Goal: Information Seeking & Learning: Learn about a topic

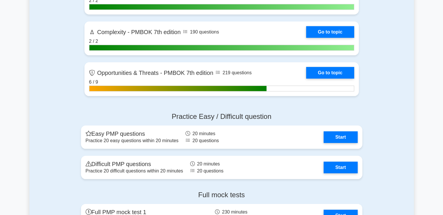
scroll to position [1757, 0]
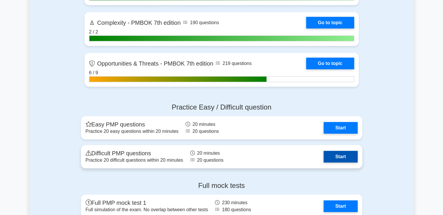
click at [324, 157] on link "Start" at bounding box center [341, 157] width 34 height 12
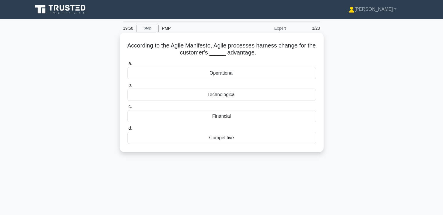
click at [220, 136] on div "Competitive" at bounding box center [221, 138] width 189 height 12
click at [127, 130] on input "d. Competitive" at bounding box center [127, 128] width 0 height 4
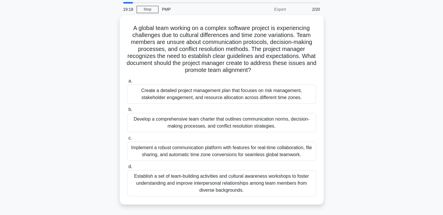
scroll to position [29, 0]
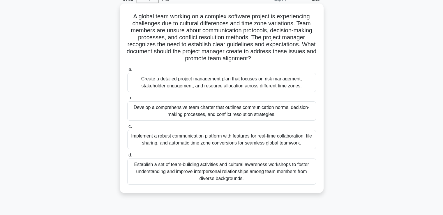
click at [245, 114] on div "Develop a comprehensive team charter that outlines communication norms, decisio…" at bounding box center [221, 110] width 189 height 19
click at [127, 100] on input "b. Develop a comprehensive team charter that outlines communication norms, deci…" at bounding box center [127, 98] width 0 height 4
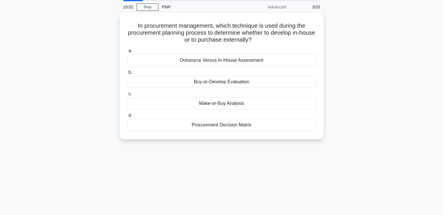
scroll to position [0, 0]
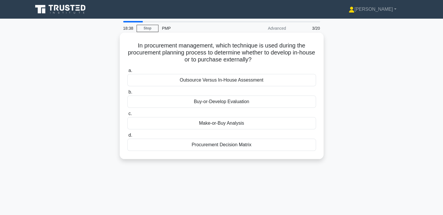
click at [259, 126] on div "Make-or-Buy Analysis" at bounding box center [221, 123] width 189 height 12
click at [127, 116] on input "c. Make-or-Buy Analysis" at bounding box center [127, 114] width 0 height 4
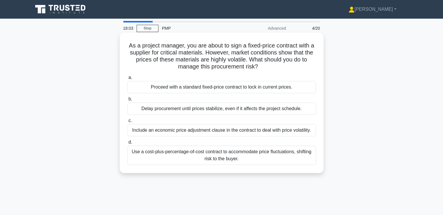
click at [247, 131] on div "Include an economic price adjustment clause in the contract to deal with price …" at bounding box center [221, 130] width 189 height 12
click at [127, 123] on input "c. Include an economic price adjustment clause in the contract to deal with pri…" at bounding box center [127, 121] width 0 height 4
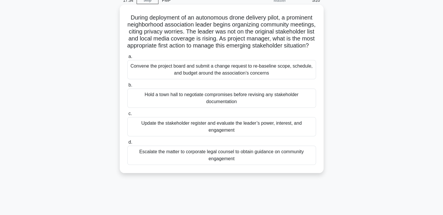
scroll to position [29, 0]
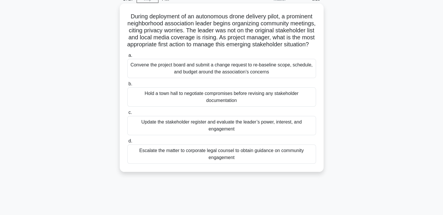
click at [230, 134] on div "Update the stakeholder register and evaluate the leader’s power, interest, and …" at bounding box center [221, 125] width 189 height 19
click at [127, 114] on input "c. Update the stakeholder register and evaluate the leader’s power, interest, a…" at bounding box center [127, 113] width 0 height 4
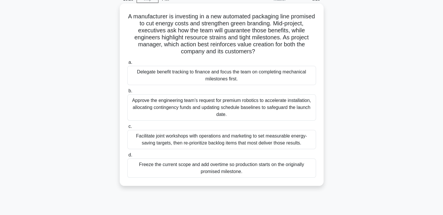
click at [197, 144] on div "Facilitate joint workshops with operations and marketing to set measurable ener…" at bounding box center [221, 139] width 189 height 19
click at [127, 128] on input "c. Facilitate joint workshops with operations and marketing to set measurable e…" at bounding box center [127, 127] width 0 height 4
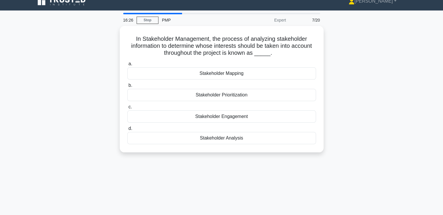
scroll to position [0, 0]
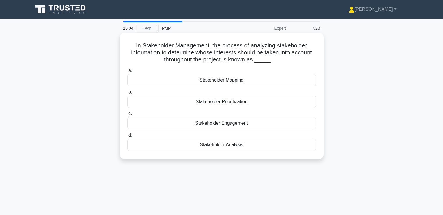
click at [216, 146] on div "Stakeholder Analysis" at bounding box center [221, 145] width 189 height 12
click at [127, 137] on input "d. Stakeholder Analysis" at bounding box center [127, 135] width 0 height 4
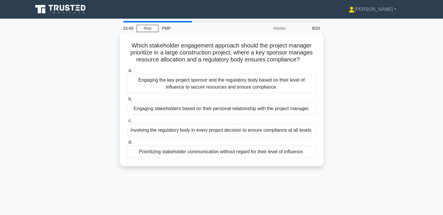
click at [223, 89] on div "Engaging the key project sponsor and the regulatory body based on their level o…" at bounding box center [221, 83] width 189 height 19
click at [127, 73] on input "a. Engaging the key project sponsor and the regulatory body based on their leve…" at bounding box center [127, 71] width 0 height 4
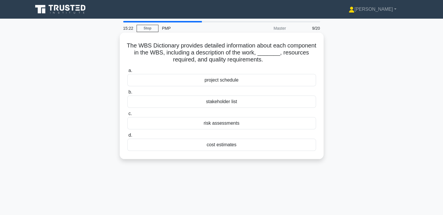
click at [221, 83] on div "project schedule" at bounding box center [221, 80] width 189 height 12
click at [127, 73] on input "a. project schedule" at bounding box center [127, 71] width 0 height 4
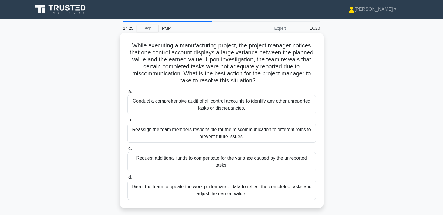
click at [199, 105] on div "Conduct a comprehensive audit of all control accounts to identify any other unr…" at bounding box center [221, 104] width 189 height 19
click at [127, 93] on input "a. Conduct a comprehensive audit of all control accounts to identify any other …" at bounding box center [127, 92] width 0 height 4
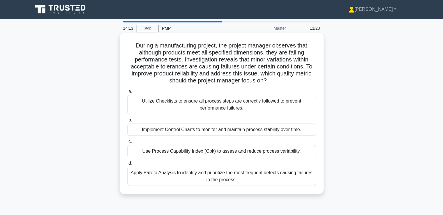
drag, startPoint x: 142, startPoint y: 59, endPoint x: 271, endPoint y: 84, distance: 130.8
click at [271, 84] on h5 "During a manufacturing project, the project manager observes that although prod…" at bounding box center [222, 63] width 190 height 43
click at [258, 84] on h5 "During a manufacturing project, the project manager observes that although prod…" at bounding box center [222, 63] width 190 height 43
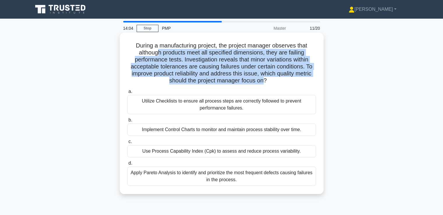
drag, startPoint x: 264, startPoint y: 84, endPoint x: 158, endPoint y: 52, distance: 111.1
click at [158, 52] on h5 "During a manufacturing project, the project manager observes that although prod…" at bounding box center [222, 63] width 190 height 43
click at [199, 75] on h5 "During a manufacturing project, the project manager observes that although prod…" at bounding box center [222, 63] width 190 height 43
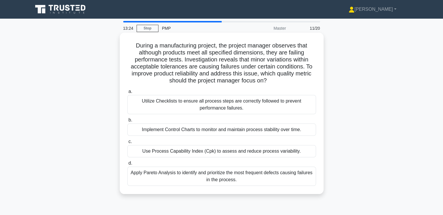
click at [236, 184] on div "Apply Pareto Analysis to identify and prioritize the most frequent defects caus…" at bounding box center [221, 176] width 189 height 19
click at [127, 165] on input "d. Apply Pareto Analysis to identify and prioritize the most frequent defects c…" at bounding box center [127, 163] width 0 height 4
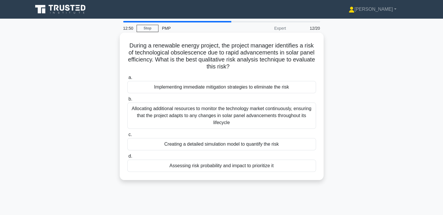
click at [244, 167] on div "Assessing risk probability and impact to prioritize it" at bounding box center [221, 166] width 189 height 12
click at [127, 158] on input "d. Assessing risk probability and impact to prioritize it" at bounding box center [127, 156] width 0 height 4
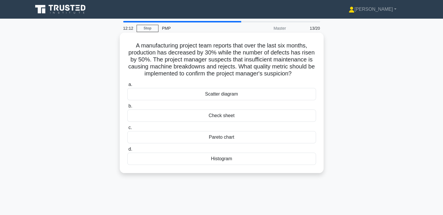
click at [225, 116] on div "Check sheet" at bounding box center [221, 116] width 189 height 12
click at [127, 108] on input "b. Check sheet" at bounding box center [127, 106] width 0 height 4
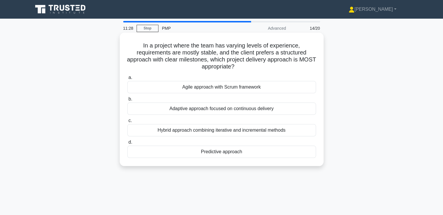
click at [234, 153] on div "Predictive approach" at bounding box center [221, 152] width 189 height 12
click at [127, 144] on input "d. Predictive approach" at bounding box center [127, 142] width 0 height 4
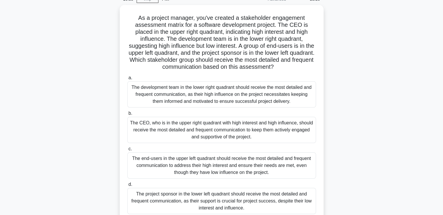
scroll to position [58, 0]
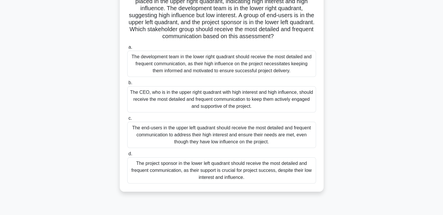
click at [285, 73] on div "The development team in the lower right quadrant should receive the most detail…" at bounding box center [221, 64] width 189 height 26
click at [127, 49] on input "a. The development team in the lower right quadrant should receive the most det…" at bounding box center [127, 47] width 0 height 4
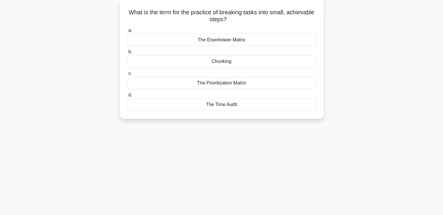
scroll to position [0, 0]
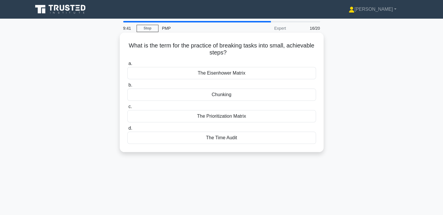
click at [231, 96] on div "Chunking" at bounding box center [221, 95] width 189 height 12
click at [127, 87] on input "b. Chunking" at bounding box center [127, 85] width 0 height 4
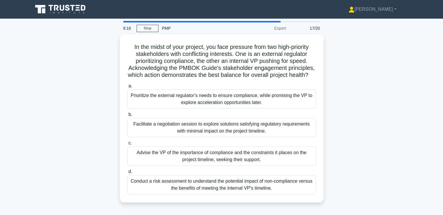
scroll to position [29, 0]
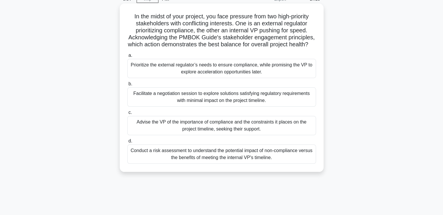
click at [211, 104] on div "Facilitate a negotiation session to explore solutions satisfying regulatory req…" at bounding box center [221, 96] width 189 height 19
click at [127, 86] on input "b. Facilitate a negotiation session to explore solutions satisfying regulatory …" at bounding box center [127, 84] width 0 height 4
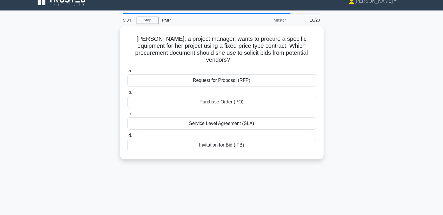
scroll to position [0, 0]
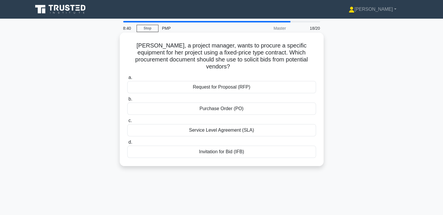
click at [246, 148] on div "Invitation for Bid (IFB)" at bounding box center [221, 152] width 189 height 12
click at [127, 144] on input "d. Invitation for Bid (IFB)" at bounding box center [127, 142] width 0 height 4
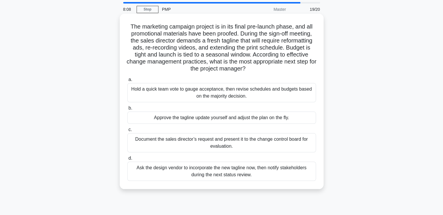
scroll to position [29, 0]
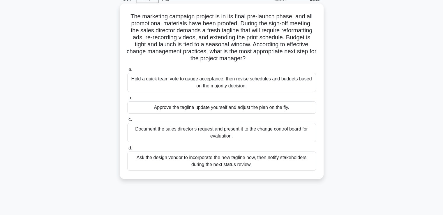
click at [245, 136] on div "Document the sales director’s request and present it to the change control boar…" at bounding box center [221, 132] width 189 height 19
click at [127, 121] on input "c. Document the sales director’s request and present it to the change control b…" at bounding box center [127, 120] width 0 height 4
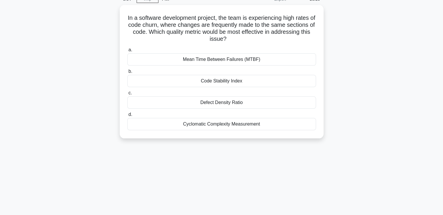
scroll to position [0, 0]
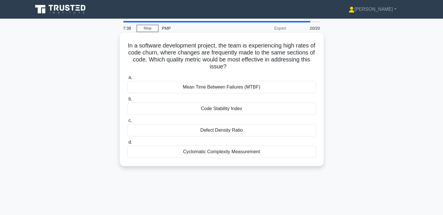
click at [228, 113] on div "Code Stability Index" at bounding box center [221, 109] width 189 height 12
click at [127, 101] on input "b. Code Stability Index" at bounding box center [127, 99] width 0 height 4
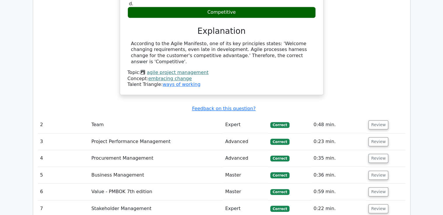
scroll to position [553, 0]
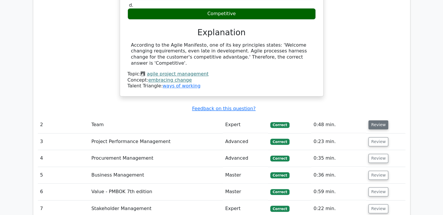
click at [381, 120] on button "Review" at bounding box center [378, 124] width 20 height 9
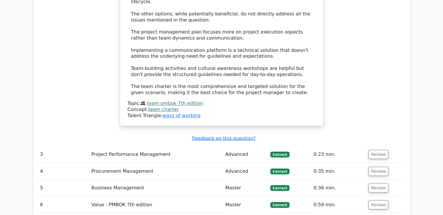
scroll to position [990, 0]
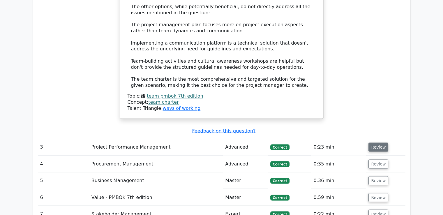
click at [377, 142] on button "Review" at bounding box center [378, 146] width 20 height 9
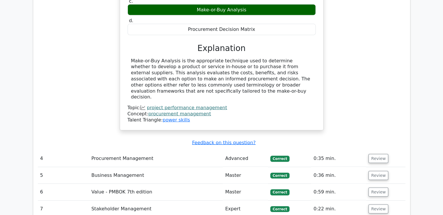
scroll to position [1252, 0]
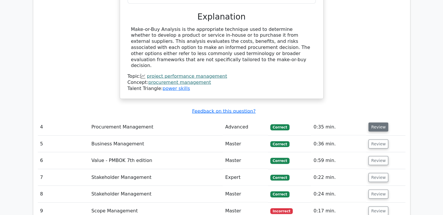
click at [375, 123] on button "Review" at bounding box center [378, 127] width 20 height 9
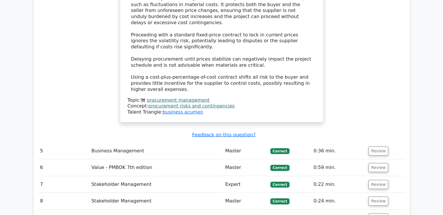
scroll to position [1573, 0]
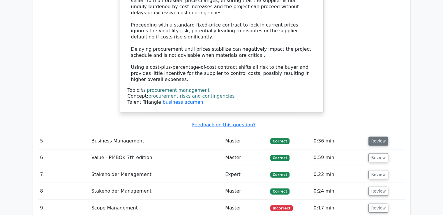
click at [380, 137] on button "Review" at bounding box center [378, 141] width 20 height 9
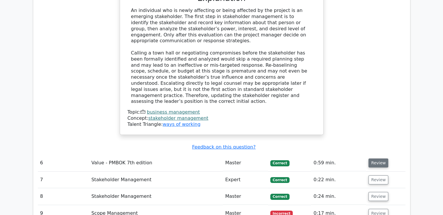
scroll to position [1893, 0]
click at [382, 158] on button "Review" at bounding box center [378, 162] width 20 height 9
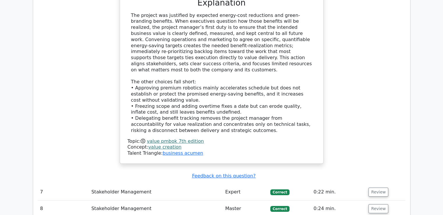
scroll to position [2242, 0]
click at [378, 187] on button "Review" at bounding box center [378, 191] width 20 height 9
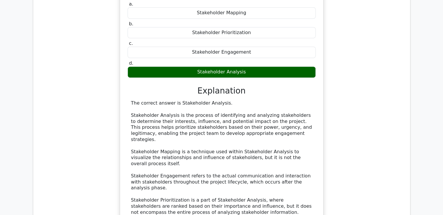
scroll to position [2534, 0]
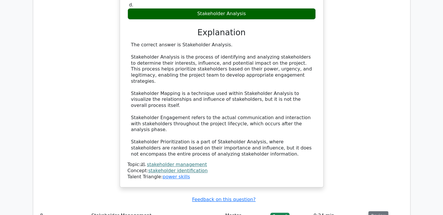
click at [375, 211] on button "Review" at bounding box center [378, 215] width 20 height 9
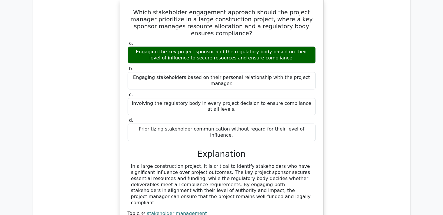
scroll to position [2796, 0]
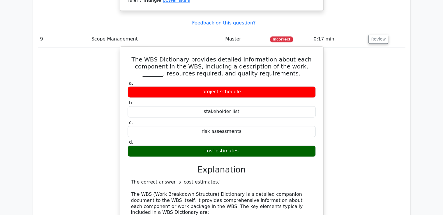
scroll to position [3000, 0]
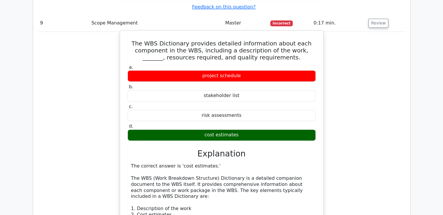
drag, startPoint x: 155, startPoint y: 110, endPoint x: 256, endPoint y: 175, distance: 120.3
drag, startPoint x: 149, startPoint y: 130, endPoint x: 286, endPoint y: 175, distance: 144.0
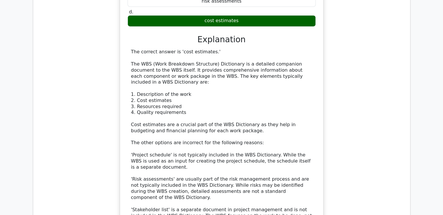
scroll to position [3116, 0]
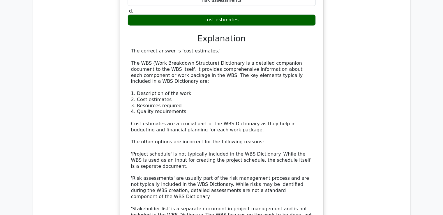
drag, startPoint x: 137, startPoint y: 149, endPoint x: 285, endPoint y: 186, distance: 152.4
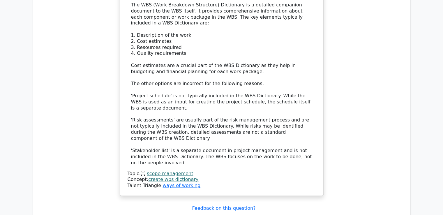
scroll to position [3204, 0]
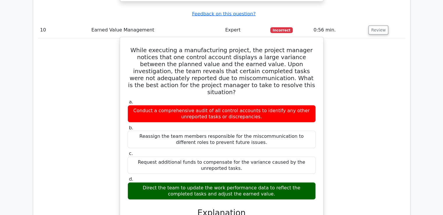
scroll to position [3378, 0]
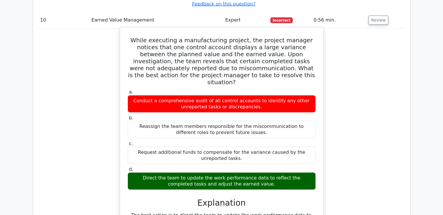
drag, startPoint x: 209, startPoint y: 77, endPoint x: 240, endPoint y: 139, distance: 69.8
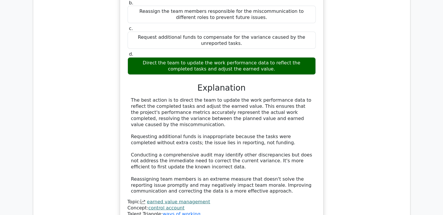
scroll to position [3524, 0]
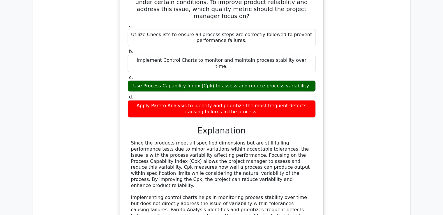
scroll to position [3844, 0]
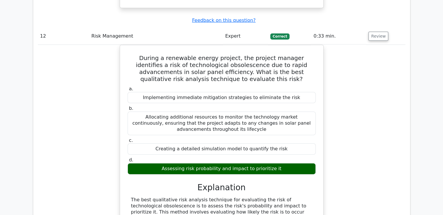
scroll to position [4106, 0]
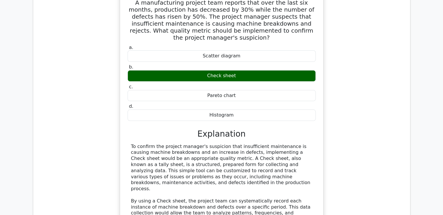
scroll to position [4427, 0]
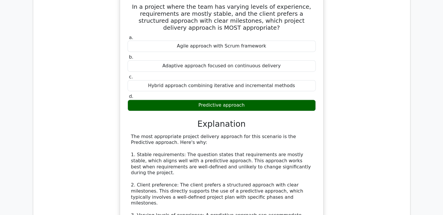
scroll to position [4776, 0]
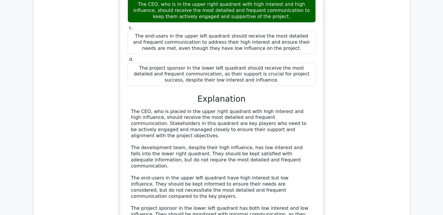
scroll to position [5252, 0]
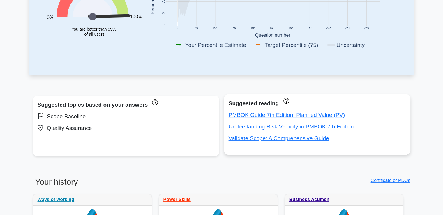
scroll to position [175, 0]
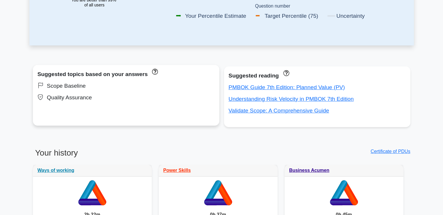
click at [61, 99] on div "Quality Assurance" at bounding box center [126, 97] width 177 height 9
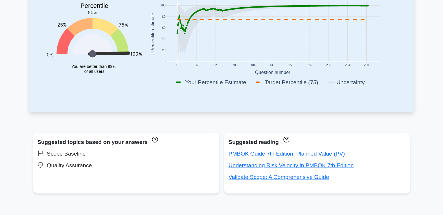
scroll to position [0, 0]
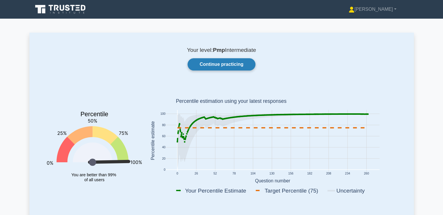
click at [217, 69] on link "Continue practicing" at bounding box center [222, 64] width 68 height 12
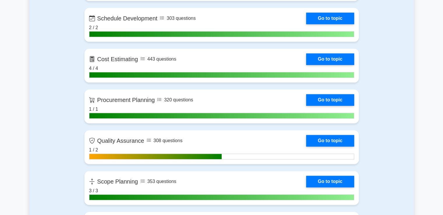
scroll to position [815, 0]
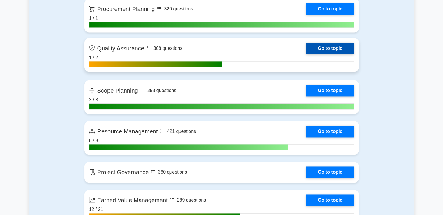
click at [317, 49] on link "Go to topic" at bounding box center [330, 49] width 48 height 12
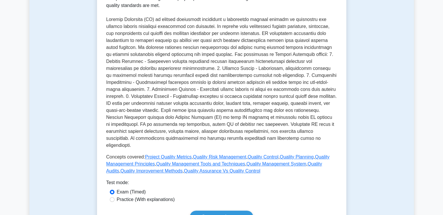
scroll to position [116, 0]
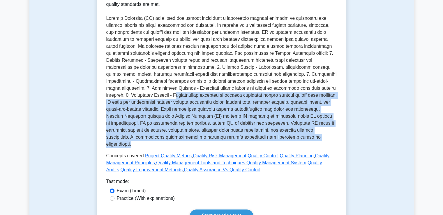
drag, startPoint x: 127, startPoint y: 95, endPoint x: 297, endPoint y: 139, distance: 175.7
click at [297, 139] on p at bounding box center [221, 81] width 231 height 133
click at [289, 98] on p at bounding box center [221, 81] width 231 height 133
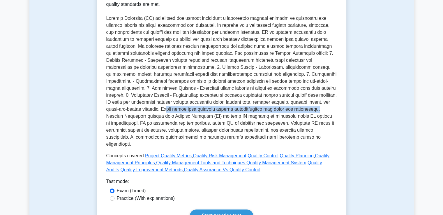
drag, startPoint x: 144, startPoint y: 109, endPoint x: 292, endPoint y: 112, distance: 148.0
click at [292, 112] on p at bounding box center [221, 81] width 231 height 133
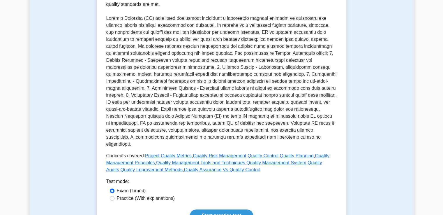
click at [209, 120] on p at bounding box center [221, 81] width 231 height 133
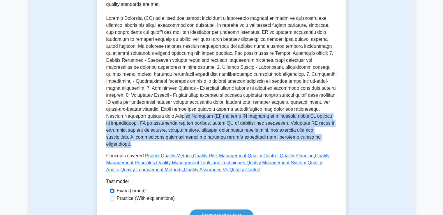
drag, startPoint x: 140, startPoint y: 117, endPoint x: 285, endPoint y: 134, distance: 145.5
click at [285, 134] on p at bounding box center [221, 81] width 231 height 133
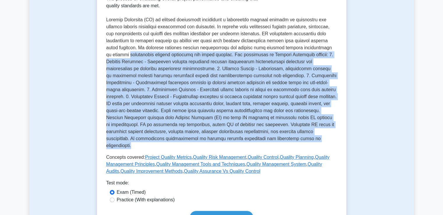
drag, startPoint x: 269, startPoint y: 135, endPoint x: 72, endPoint y: 55, distance: 212.2
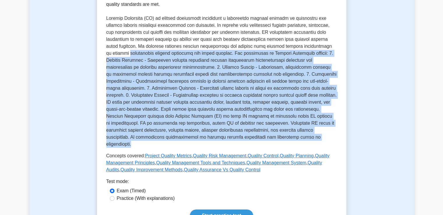
click at [135, 104] on p at bounding box center [221, 81] width 231 height 133
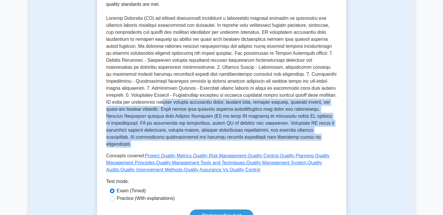
drag, startPoint x: 135, startPoint y: 104, endPoint x: 286, endPoint y: 140, distance: 155.1
click at [286, 140] on p at bounding box center [221, 81] width 231 height 133
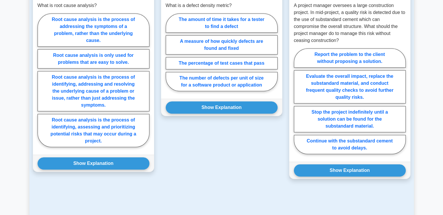
scroll to position [437, 0]
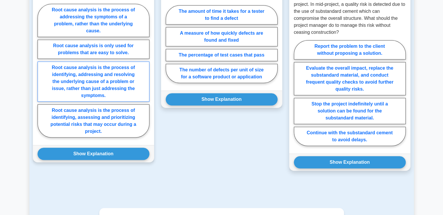
click at [93, 84] on label "Root cause analysis is the process of identifying, addressing and resolving the…" at bounding box center [94, 81] width 112 height 40
click at [41, 74] on input "Root cause analysis is the process of identifying, addressing and resolving the…" at bounding box center [40, 72] width 4 height 4
radio input "true"
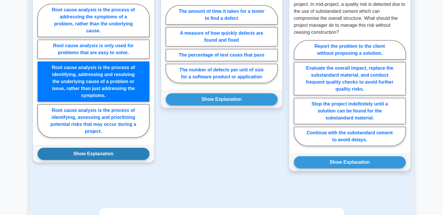
click at [102, 148] on button "Show Explanation" at bounding box center [94, 154] width 112 height 12
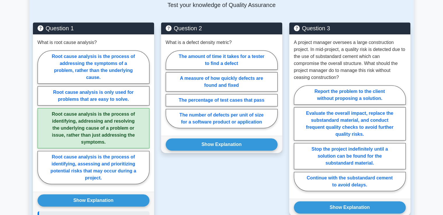
scroll to position [349, 0]
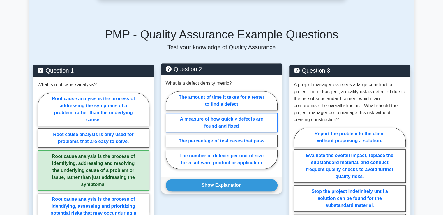
click at [202, 113] on label "A measure of how quickly defects are found and fixed" at bounding box center [222, 122] width 112 height 19
click at [169, 130] on input "A measure of how quickly defects are found and fixed" at bounding box center [168, 132] width 4 height 4
radio input "true"
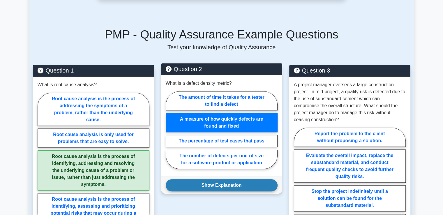
click at [206, 182] on button "Show Explanation" at bounding box center [222, 185] width 112 height 12
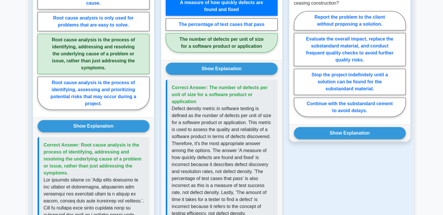
scroll to position [495, 0]
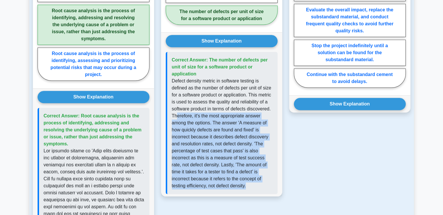
drag, startPoint x: 180, startPoint y: 108, endPoint x: 237, endPoint y: 189, distance: 98.4
click at [237, 189] on div "Question 2 What is a defect density metric? The amount of time it takes for a t…" at bounding box center [222, 134] width 128 height 431
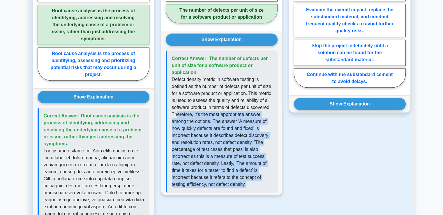
click at [234, 183] on div "Correct Answer: The number of defects per unit of size for a software product o…" at bounding box center [222, 121] width 112 height 142
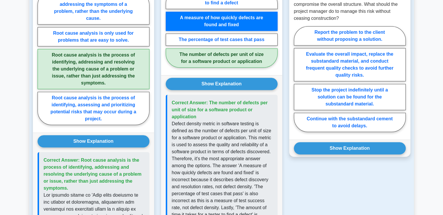
scroll to position [466, 0]
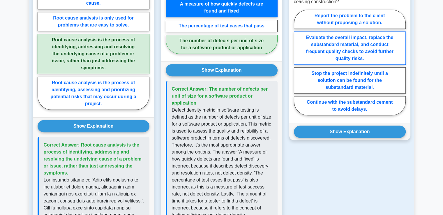
click at [352, 42] on label "Evaluate the overall impact, replace the substandard material, and conduct freq…" at bounding box center [350, 47] width 112 height 33
click at [298, 62] on input "Evaluate the overall impact, replace the substandard material, and conduct freq…" at bounding box center [296, 64] width 4 height 4
radio input "true"
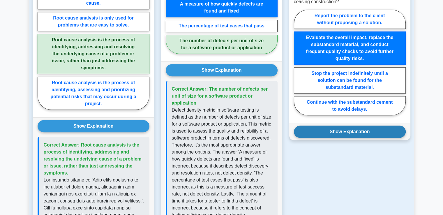
click at [354, 126] on button "Show Explanation" at bounding box center [350, 132] width 112 height 12
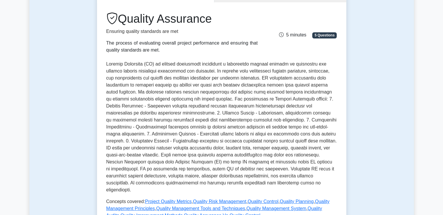
scroll to position [0, 0]
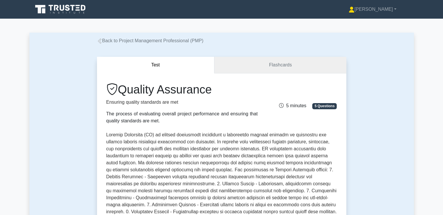
click at [283, 70] on link "Flashcards" at bounding box center [280, 65] width 132 height 17
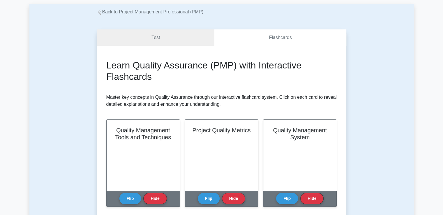
scroll to position [87, 0]
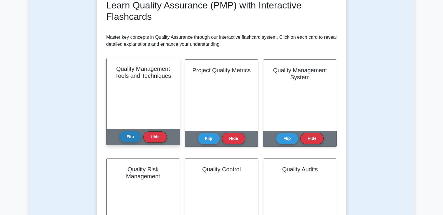
click at [125, 134] on button "Flip" at bounding box center [130, 136] width 22 height 11
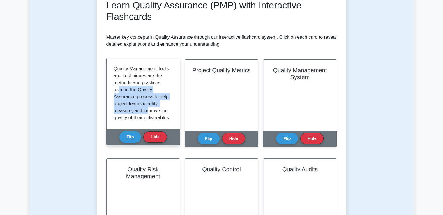
drag, startPoint x: 119, startPoint y: 93, endPoint x: 148, endPoint y: 113, distance: 35.6
click at [148, 113] on p "Quality Management Tools and Techniques are the methods and practices used in t…" at bounding box center [142, 152] width 57 height 175
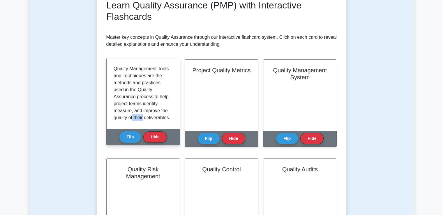
scroll to position [2, 0]
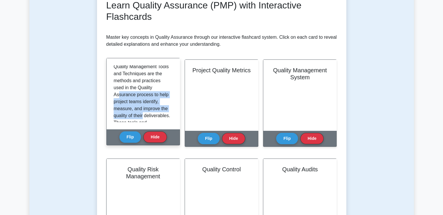
drag, startPoint x: 148, startPoint y: 120, endPoint x: 119, endPoint y: 94, distance: 38.8
click at [119, 94] on p "Quality Management Tools and Techniques are the methods and practices used in t…" at bounding box center [142, 150] width 57 height 175
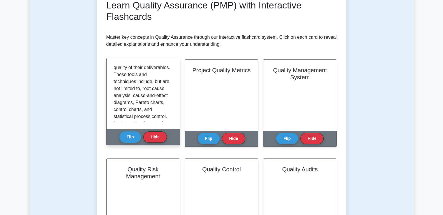
scroll to position [60, 0]
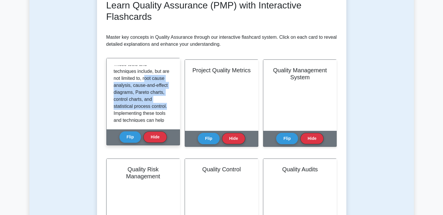
drag, startPoint x: 114, startPoint y: 85, endPoint x: 156, endPoint y: 112, distance: 49.3
click at [156, 112] on p "Quality Management Tools and Techniques are the methods and practices used in t…" at bounding box center [142, 92] width 57 height 175
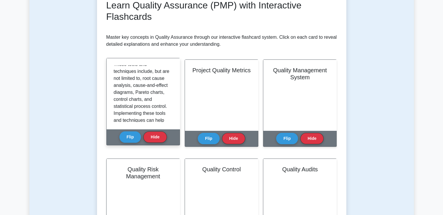
click at [156, 117] on p "Quality Management Tools and Techniques are the methods and practices used in t…" at bounding box center [142, 92] width 57 height 175
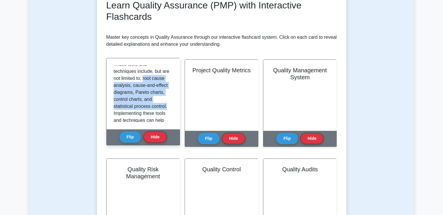
drag, startPoint x: 147, startPoint y: 114, endPoint x: 113, endPoint y: 85, distance: 44.4
click at [114, 85] on p "Quality Management Tools and Techniques are the methods and practices used in t…" at bounding box center [142, 92] width 57 height 175
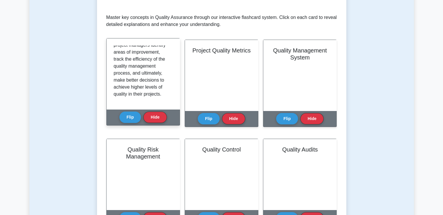
scroll to position [116, 0]
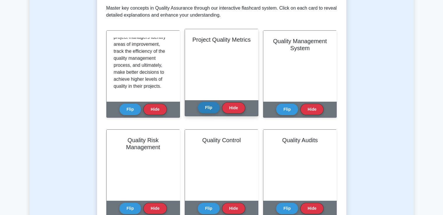
click at [204, 109] on button "Flip" at bounding box center [209, 107] width 22 height 11
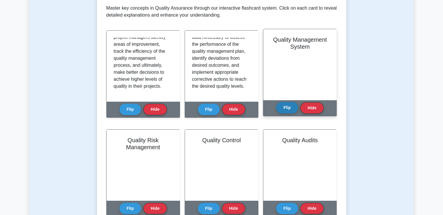
click at [282, 109] on button "Flip" at bounding box center [287, 107] width 22 height 11
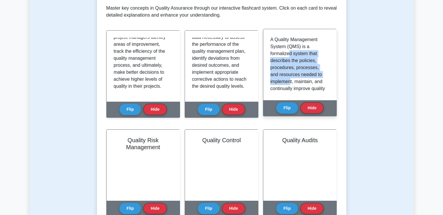
drag, startPoint x: 288, startPoint y: 52, endPoint x: 290, endPoint y: 84, distance: 31.2
click at [290, 84] on p "A Quality Management System (QMS) is a formalized system that describes the pol…" at bounding box center [298, 158] width 57 height 245
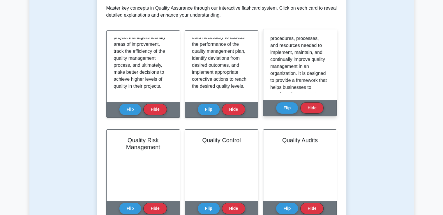
click at [297, 70] on p "A Quality Management System (QMS) is a formalized system that describes the pol…" at bounding box center [298, 129] width 57 height 245
click at [294, 75] on p "A Quality Management System (QMS) is a formalized system that describes the pol…" at bounding box center [298, 129] width 57 height 245
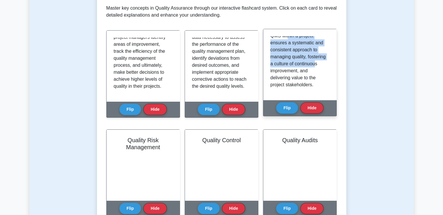
drag, startPoint x: 288, startPoint y: 56, endPoint x: 292, endPoint y: 86, distance: 31.1
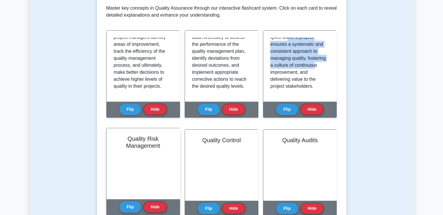
scroll to position [233, 0]
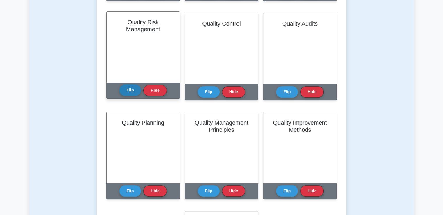
click at [126, 91] on button "Flip" at bounding box center [130, 89] width 22 height 11
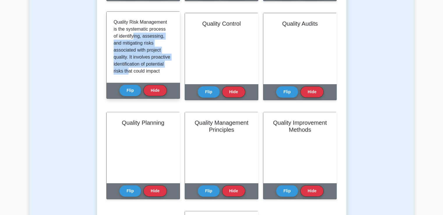
drag, startPoint x: 135, startPoint y: 36, endPoint x: 147, endPoint y: 69, distance: 36.0
click at [147, 69] on p "Quality Risk Management is the systematic process of identifying, assessing, an…" at bounding box center [142, 162] width 57 height 287
click at [139, 55] on p "Quality Risk Management is the systematic process of identifying, assessing, an…" at bounding box center [142, 162] width 57 height 287
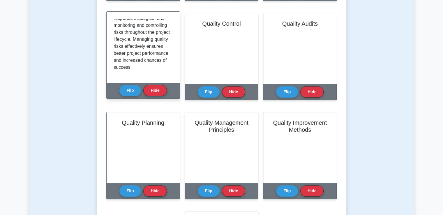
scroll to position [255, 0]
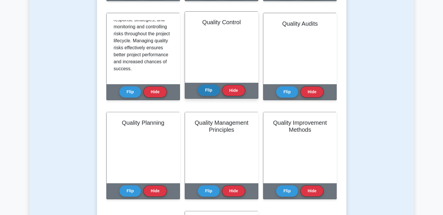
click at [206, 90] on button "Flip" at bounding box center [209, 89] width 22 height 11
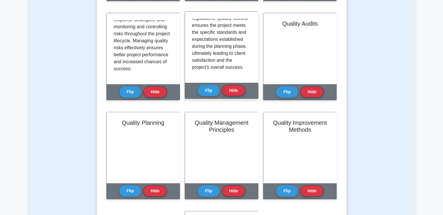
scroll to position [178, 0]
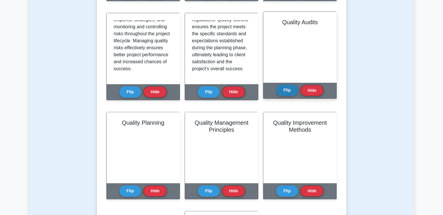
click at [282, 92] on button "Flip" at bounding box center [287, 89] width 22 height 11
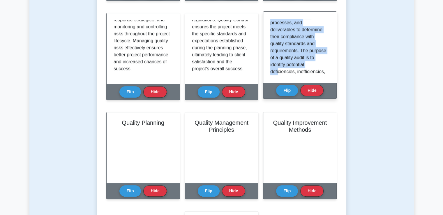
drag, startPoint x: 279, startPoint y: 33, endPoint x: 278, endPoint y: 73, distance: 39.3
click at [278, 73] on p "Quality Audits are systematic and independent examinations of project activitie…" at bounding box center [298, 106] width 57 height 231
click at [276, 47] on p "Quality Audits are systematic and independent examinations of project activitie…" at bounding box center [298, 100] width 57 height 231
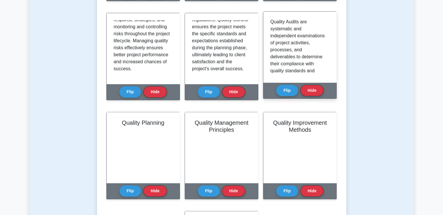
scroll to position [0, 0]
drag, startPoint x: 292, startPoint y: 44, endPoint x: 292, endPoint y: 64, distance: 19.8
click at [292, 64] on p "Quality Audits are systematic and independent examinations of project activitie…" at bounding box center [298, 134] width 57 height 231
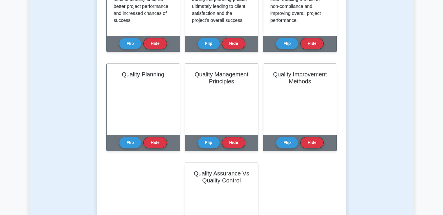
scroll to position [291, 0]
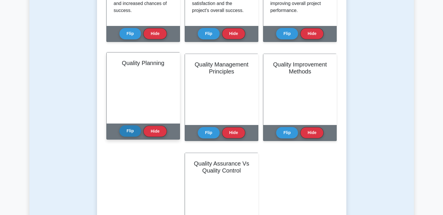
click at [127, 137] on div "Flip Hide" at bounding box center [142, 131] width 47 height 16
click at [124, 130] on button "Flip" at bounding box center [130, 130] width 22 height 11
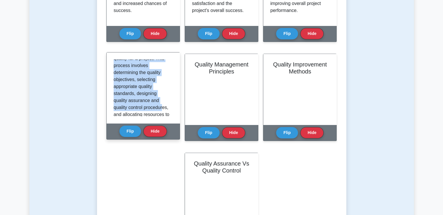
drag, startPoint x: 122, startPoint y: 76, endPoint x: 132, endPoint y: 114, distance: 39.6
click at [132, 114] on p "Quality Planning is the process of developing a systematic approach to achieve …" at bounding box center [142, 156] width 57 height 259
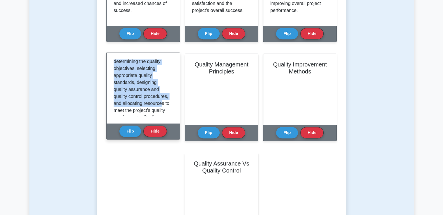
click at [126, 85] on p "Quality Planning is the process of developing a systematic approach to achieve …" at bounding box center [142, 145] width 57 height 259
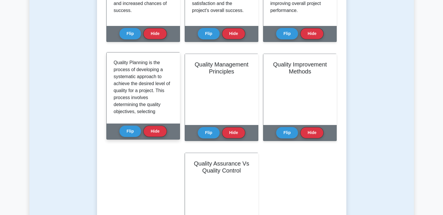
scroll to position [0, 0]
drag, startPoint x: 125, startPoint y: 90, endPoint x: 127, endPoint y: 111, distance: 20.8
click at [127, 111] on p "Quality Planning is the process of developing a systematic approach to achieve …" at bounding box center [142, 188] width 57 height 259
click at [127, 107] on p "Quality Planning is the process of developing a systematic approach to achieve …" at bounding box center [142, 188] width 57 height 259
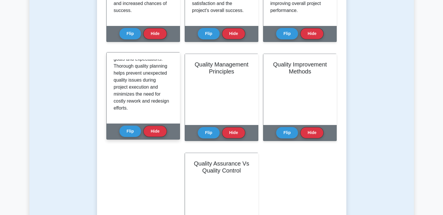
scroll to position [220, 0]
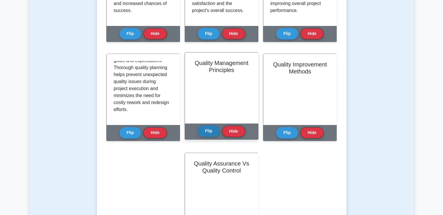
click at [209, 135] on button "Flip" at bounding box center [209, 130] width 22 height 11
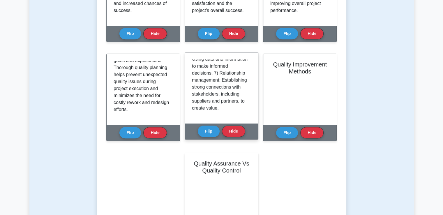
scroll to position [255, 0]
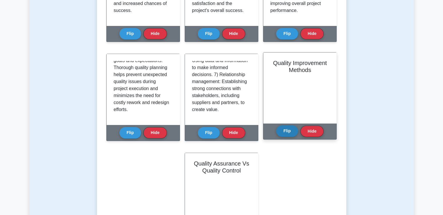
click at [286, 130] on button "Flip" at bounding box center [287, 130] width 22 height 11
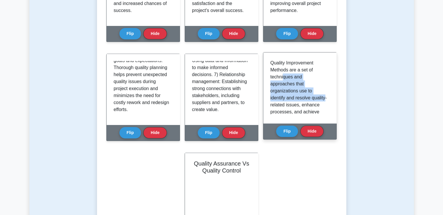
drag, startPoint x: 282, startPoint y: 75, endPoint x: 284, endPoint y: 105, distance: 30.6
click at [284, 105] on p "Quality Improvement Methods are a set of techniques and approaches that organiz…" at bounding box center [298, 153] width 57 height 189
click at [285, 94] on p "Quality Improvement Methods are a set of techniques and approaches that organiz…" at bounding box center [298, 153] width 57 height 189
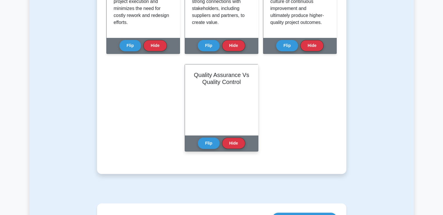
scroll to position [379, 0]
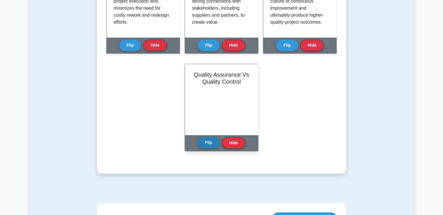
click at [212, 146] on button "Flip" at bounding box center [209, 142] width 22 height 11
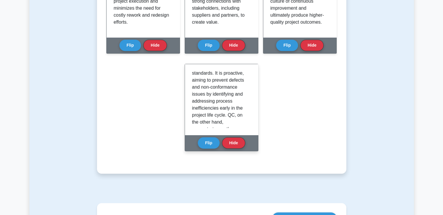
scroll to position [87, 0]
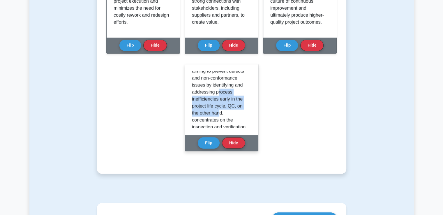
drag, startPoint x: 217, startPoint y: 94, endPoint x: 221, endPoint y: 113, distance: 19.3
click at [221, 113] on p "Quality Assurance (QA) and Quality Control (QC) are two interrelated but distin…" at bounding box center [220, 103] width 57 height 238
click at [221, 114] on p "Quality Assurance (QA) and Quality Control (QC) are two interrelated but distin…" at bounding box center [220, 103] width 57 height 238
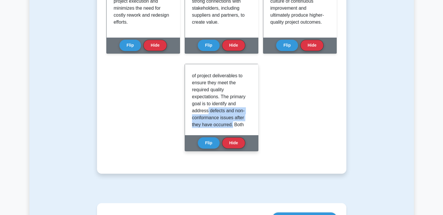
scroll to position [160, 0]
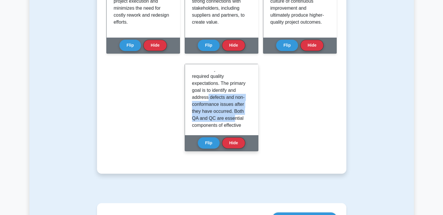
drag, startPoint x: 208, startPoint y: 107, endPoint x: 232, endPoint y: 124, distance: 29.8
click at [232, 124] on p "Quality Assurance (QA) and Quality Control (QC) are two interrelated but distin…" at bounding box center [220, 31] width 57 height 238
click at [221, 113] on p "Quality Assurance (QA) and Quality Control (QC) are two interrelated but distin…" at bounding box center [220, 30] width 57 height 238
drag, startPoint x: 212, startPoint y: 95, endPoint x: 217, endPoint y: 112, distance: 17.4
click at [217, 112] on p "Quality Assurance (QA) and Quality Control (QC) are two interrelated but distin…" at bounding box center [220, 30] width 57 height 238
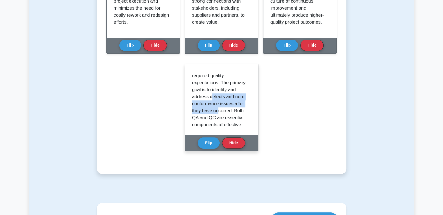
click at [217, 112] on p "Quality Assurance (QA) and Quality Control (QC) are two interrelated but distin…" at bounding box center [220, 30] width 57 height 238
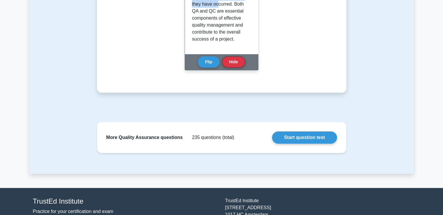
scroll to position [466, 0]
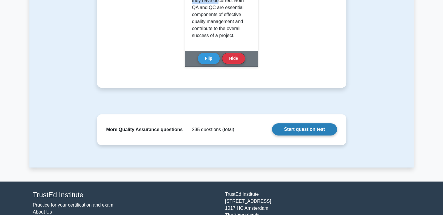
click at [284, 127] on link "Start question test" at bounding box center [304, 129] width 65 height 12
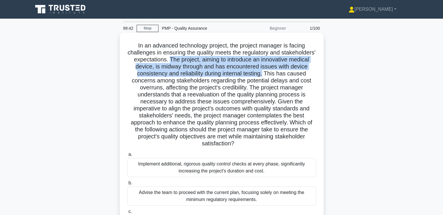
drag, startPoint x: 213, startPoint y: 58, endPoint x: 316, endPoint y: 74, distance: 104.0
click at [316, 74] on h5 "In an advanced technology project, the project manager is facing challenges in …" at bounding box center [222, 94] width 190 height 105
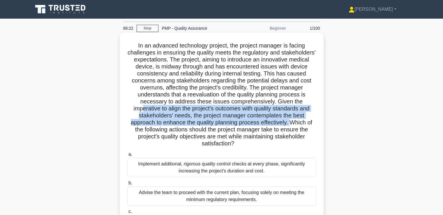
drag, startPoint x: 139, startPoint y: 110, endPoint x: 290, endPoint y: 123, distance: 152.3
click at [290, 123] on h5 "In an advanced technology project, the project manager is facing challenges in …" at bounding box center [222, 94] width 190 height 105
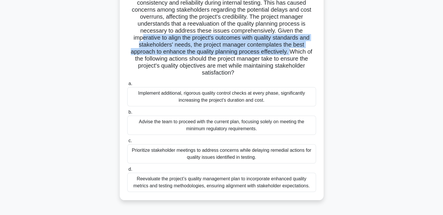
scroll to position [100, 0]
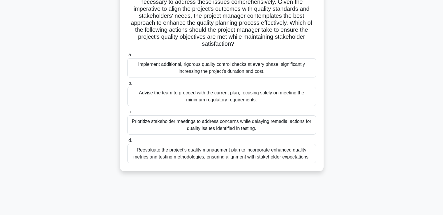
click at [183, 159] on div "Reevaluate the project’s quality management plan to incorporate enhanced qualit…" at bounding box center [221, 153] width 189 height 19
click at [127, 142] on input "d. Reevaluate the project’s quality management plan to incorporate enhanced qua…" at bounding box center [127, 141] width 0 height 4
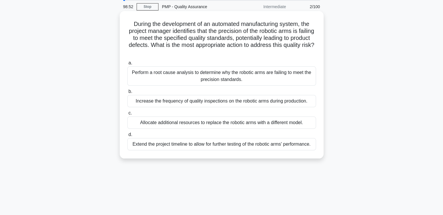
scroll to position [0, 0]
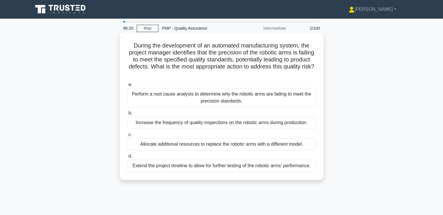
click at [156, 100] on div "Perform a root cause analysis to determine why the robotic arms are failing to …" at bounding box center [221, 97] width 189 height 19
click at [127, 86] on input "a. Perform a root cause analysis to determine why the robotic arms are failing …" at bounding box center [127, 85] width 0 height 4
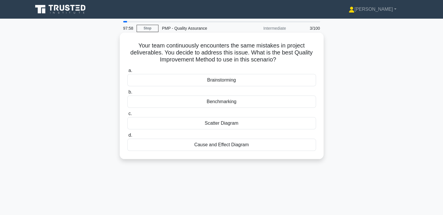
click at [222, 123] on div "Scatter Diagram" at bounding box center [221, 123] width 189 height 12
click at [127, 116] on input "c. Scatter Diagram" at bounding box center [127, 114] width 0 height 4
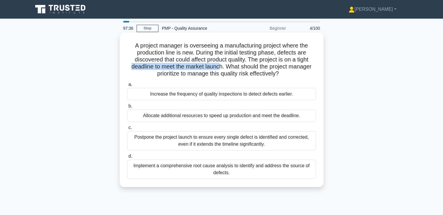
drag, startPoint x: 128, startPoint y: 70, endPoint x: 220, endPoint y: 68, distance: 92.1
click at [220, 68] on h5 "A project manager is overseeing a manufacturing project where the production li…" at bounding box center [222, 60] width 190 height 36
click at [254, 74] on h5 "A project manager is overseeing a manufacturing project where the production li…" at bounding box center [222, 60] width 190 height 36
click at [224, 173] on div "Implement a comprehensive root cause analysis to identify and address the sourc…" at bounding box center [221, 169] width 189 height 19
click at [127, 158] on input "d. Implement a comprehensive root cause analysis to identify and address the so…" at bounding box center [127, 156] width 0 height 4
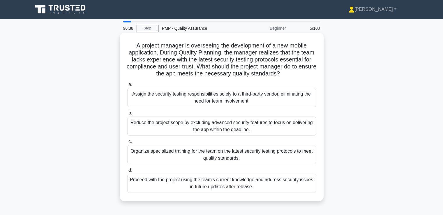
click at [239, 160] on div "Organize specialized training for the team on the latest security testing proto…" at bounding box center [221, 154] width 189 height 19
click at [127, 144] on input "c. Organize specialized training for the team on the latest security testing pr…" at bounding box center [127, 142] width 0 height 4
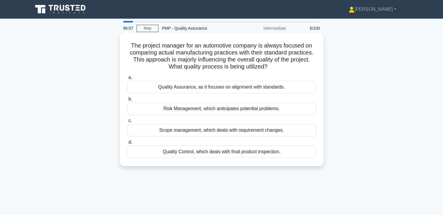
click at [218, 88] on div "Quality Assurance, as it focuses on alignment with standards." at bounding box center [221, 87] width 189 height 12
click at [127, 80] on input "a. Quality Assurance, as it focuses on alignment with standards." at bounding box center [127, 78] width 0 height 4
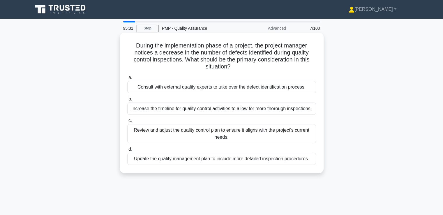
click at [200, 137] on div "Review and adjust the quality control plan to ensure it aligns with the project…" at bounding box center [221, 133] width 189 height 19
click at [127, 123] on input "c. Review and adjust the quality control plan to ensure it aligns with the proj…" at bounding box center [127, 121] width 0 height 4
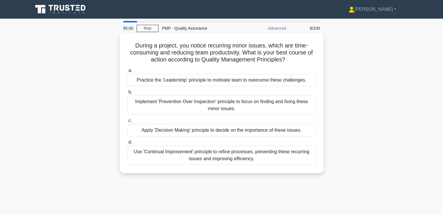
drag, startPoint x: 150, startPoint y: 55, endPoint x: 290, endPoint y: 62, distance: 140.3
click at [290, 62] on h5 "During a project, you notice recurring minor issues, which are time-consuming a…" at bounding box center [222, 53] width 190 height 22
click at [216, 159] on div "Use 'Continual Improvement' principle to refine processes, preventing these rec…" at bounding box center [221, 155] width 189 height 19
click at [127, 144] on input "d. Use 'Continual Improvement' principle to refine processes, preventing these …" at bounding box center [127, 142] width 0 height 4
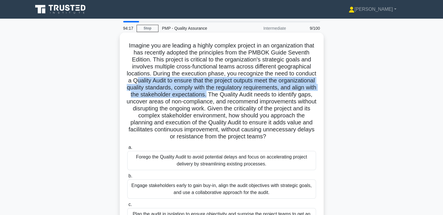
drag, startPoint x: 188, startPoint y: 81, endPoint x: 283, endPoint y: 96, distance: 96.9
click at [283, 96] on h5 "Imagine you are leading a highly complex project in an organization that has re…" at bounding box center [222, 91] width 190 height 98
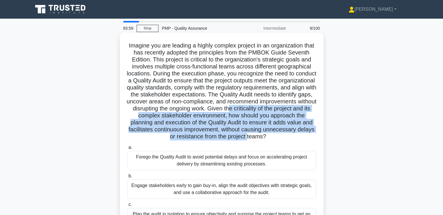
drag, startPoint x: 136, startPoint y: 115, endPoint x: 186, endPoint y: 141, distance: 56.8
click at [186, 140] on h5 "Imagine you are leading a highly complex project in an organization that has re…" at bounding box center [222, 91] width 190 height 98
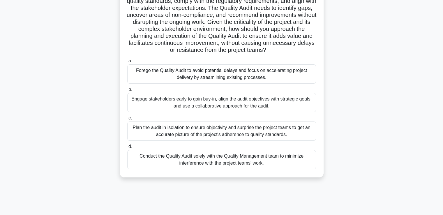
scroll to position [87, 0]
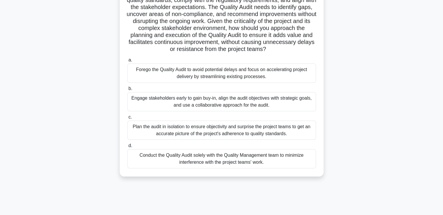
click at [221, 111] on div "Engage stakeholders early to gain buy-in, align the audit objectives with strat…" at bounding box center [221, 101] width 189 height 19
click at [127, 91] on input "b. Engage stakeholders early to gain buy-in, align the audit objectives with st…" at bounding box center [127, 89] width 0 height 4
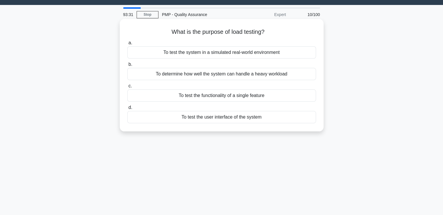
scroll to position [0, 0]
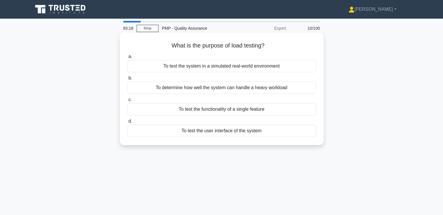
click at [223, 90] on div "To determine how well the system can handle a heavy workload" at bounding box center [221, 88] width 189 height 12
click at [127, 80] on input "b. To determine how well the system can handle a heavy workload" at bounding box center [127, 78] width 0 height 4
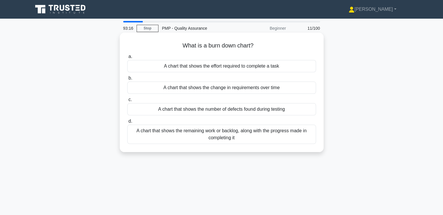
click at [142, 27] on link "Stop" at bounding box center [148, 28] width 22 height 7
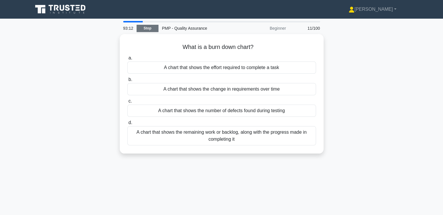
click at [142, 28] on link "Stop" at bounding box center [148, 28] width 22 height 7
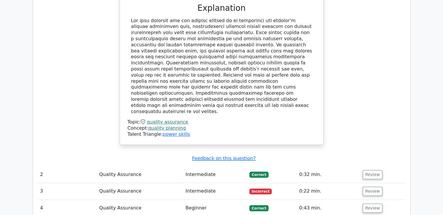
scroll to position [553, 0]
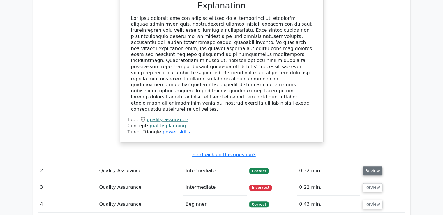
click at [372, 166] on button "Review" at bounding box center [373, 170] width 20 height 9
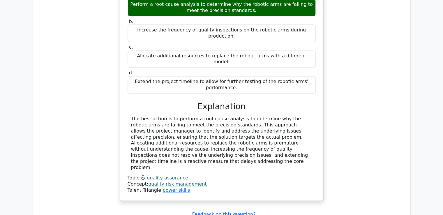
scroll to position [874, 0]
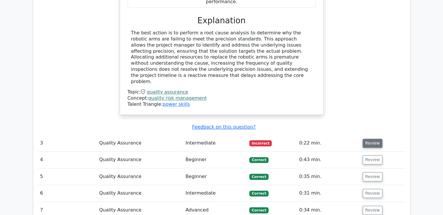
click at [366, 139] on button "Review" at bounding box center [373, 143] width 20 height 9
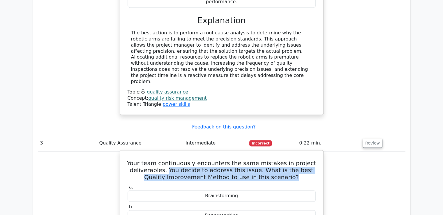
drag, startPoint x: 164, startPoint y: 113, endPoint x: 291, endPoint y: 121, distance: 127.3
click at [291, 160] on h5 "Your team continuously encounters the same mistakes in project deliverables. Yo…" at bounding box center [221, 170] width 189 height 21
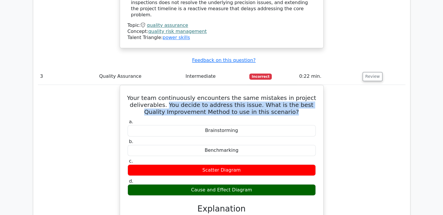
scroll to position [990, 0]
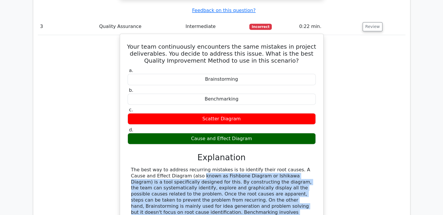
drag, startPoint x: 139, startPoint y: 118, endPoint x: 219, endPoint y: 166, distance: 93.2
click at [219, 167] on div at bounding box center [221, 209] width 181 height 85
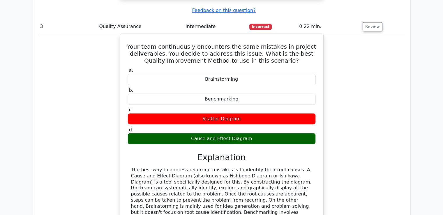
click at [229, 170] on div at bounding box center [221, 209] width 181 height 85
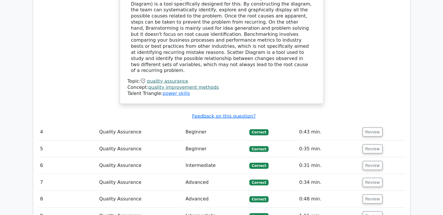
scroll to position [1168, 0]
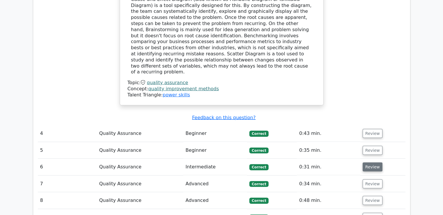
click at [369, 163] on button "Review" at bounding box center [373, 167] width 20 height 9
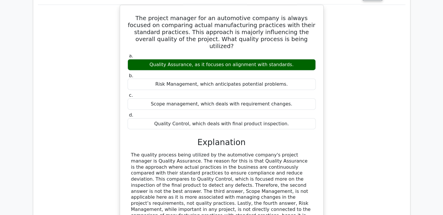
scroll to position [1401, 0]
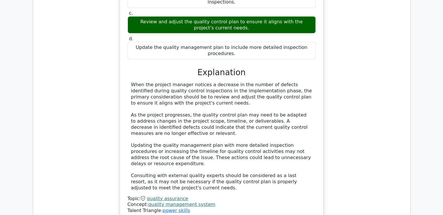
scroll to position [1663, 0]
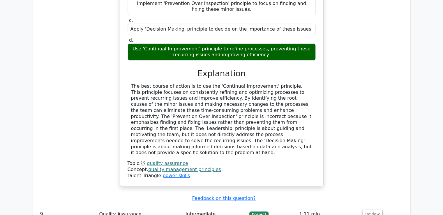
scroll to position [2065, 0]
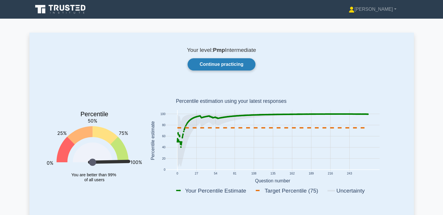
click at [224, 67] on link "Continue practicing" at bounding box center [222, 64] width 68 height 12
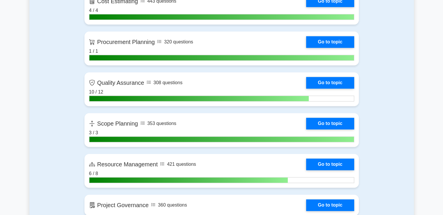
scroll to position [786, 0]
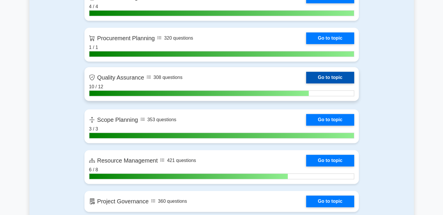
click at [306, 80] on link "Go to topic" at bounding box center [330, 78] width 48 height 12
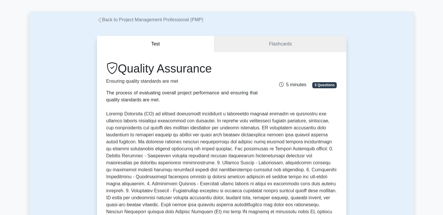
scroll to position [116, 0]
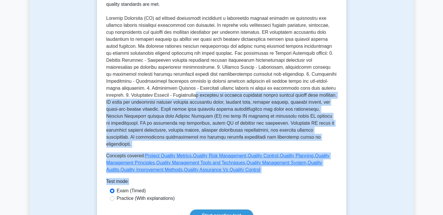
drag, startPoint x: 261, startPoint y: 167, endPoint x: 151, endPoint y: 95, distance: 130.9
click at [151, 95] on div "Quality Assurance Ensuring quality standards are met The process of evaluating …" at bounding box center [221, 94] width 231 height 256
click at [252, 178] on div "Test mode:" at bounding box center [221, 182] width 231 height 9
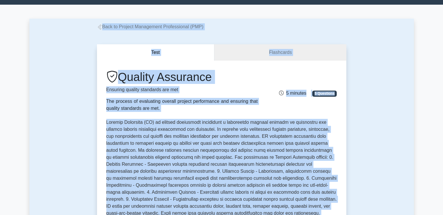
scroll to position [0, 0]
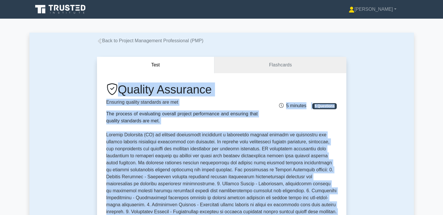
drag, startPoint x: 248, startPoint y: 168, endPoint x: 110, endPoint y: 88, distance: 159.8
click at [110, 88] on div "Quality Assurance Ensuring quality standards are met The process of evaluating …" at bounding box center [221, 210] width 231 height 256
copy div "Quality Assurance Ensuring quality standards are met The process of evaluating …"
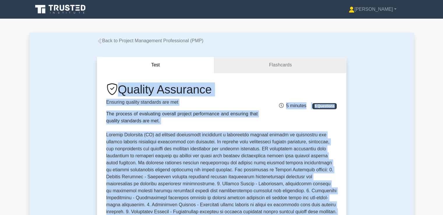
click at [305, 115] on div "Quality Assurance Ensuring quality standards are met The process of evaluating …" at bounding box center [222, 103] width 238 height 42
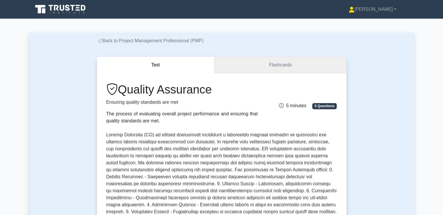
click at [291, 64] on link "Flashcards" at bounding box center [280, 65] width 132 height 17
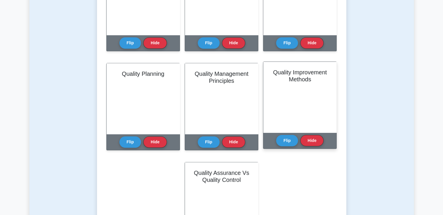
scroll to position [204, 0]
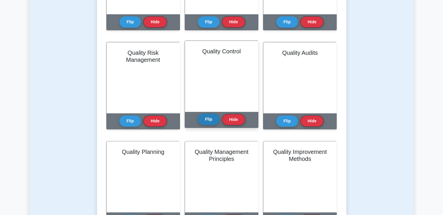
click at [213, 121] on button "Flip" at bounding box center [209, 119] width 22 height 11
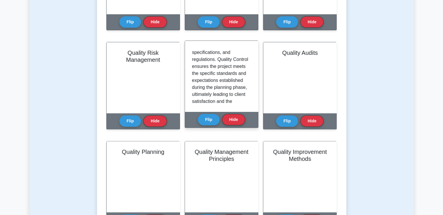
scroll to position [178, 0]
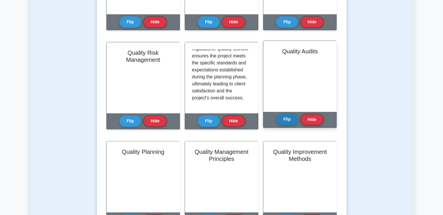
click at [282, 123] on button "Flip" at bounding box center [287, 119] width 22 height 11
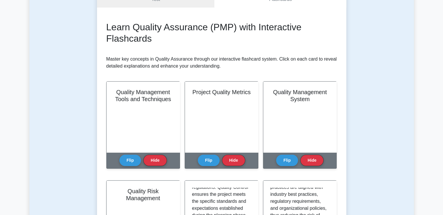
scroll to position [0, 0]
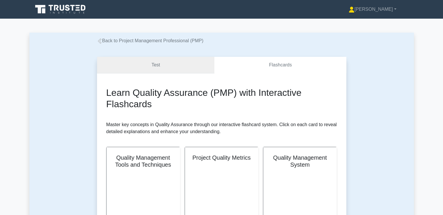
click at [179, 63] on link "Test" at bounding box center [156, 65] width 118 height 17
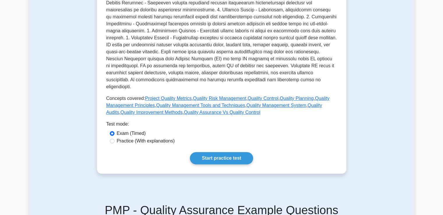
scroll to position [175, 0]
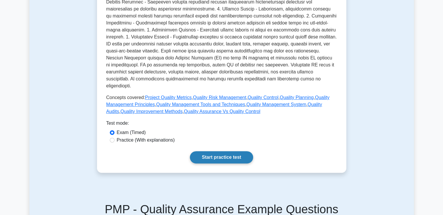
click at [236, 153] on link "Start practice test" at bounding box center [221, 157] width 63 height 12
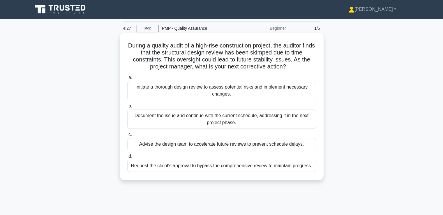
click at [227, 89] on div "Initiate a thorough design review to assess potential risks and implement neces…" at bounding box center [221, 90] width 189 height 19
click at [127, 80] on input "a. Initiate a thorough design review to assess potential risks and implement ne…" at bounding box center [127, 78] width 0 height 4
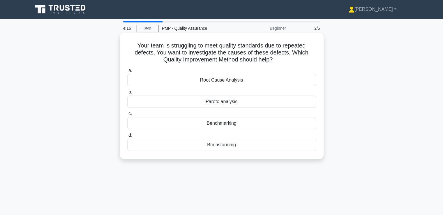
click at [231, 83] on div "Root Cause Analysis" at bounding box center [221, 80] width 189 height 12
click at [127, 73] on input "a. Root Cause Analysis" at bounding box center [127, 71] width 0 height 4
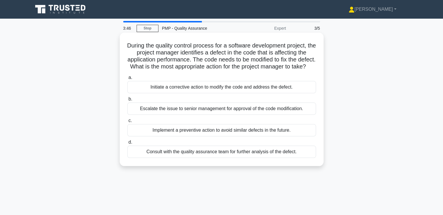
click at [188, 93] on div "Initiate a corrective action to modify the code and address the defect." at bounding box center [221, 87] width 189 height 12
click at [127, 80] on input "a. Initiate a corrective action to modify the code and address the defect." at bounding box center [127, 78] width 0 height 4
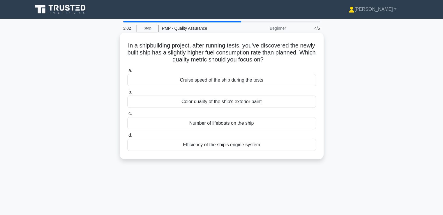
click at [241, 144] on div "Efficiency of the ship's engine system" at bounding box center [221, 145] width 189 height 12
click at [127, 137] on input "d. Efficiency of the ship's engine system" at bounding box center [127, 135] width 0 height 4
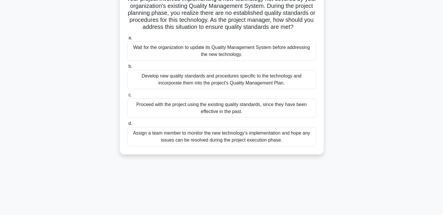
scroll to position [58, 0]
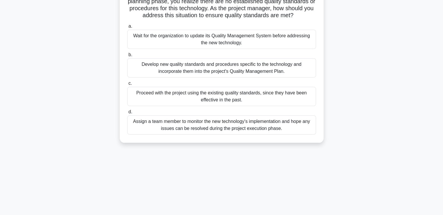
click at [190, 77] on div "Develop new quality standards and procedures specific to the technology and inc…" at bounding box center [221, 67] width 189 height 19
click at [127, 57] on input "b. Develop new quality standards and procedures specific to the technology and …" at bounding box center [127, 55] width 0 height 4
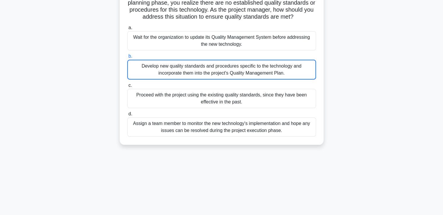
scroll to position [0, 0]
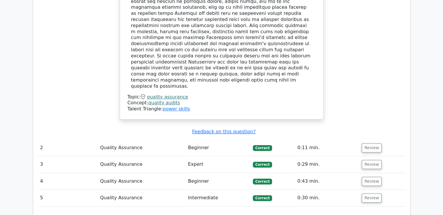
scroll to position [607, 0]
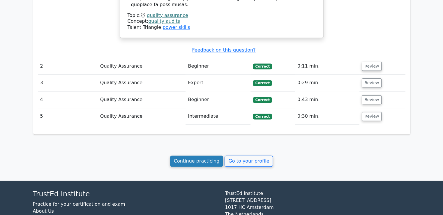
click at [198, 156] on link "Continue practicing" at bounding box center [196, 161] width 53 height 11
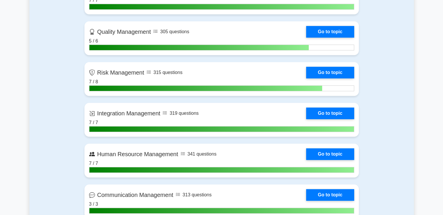
scroll to position [358, 0]
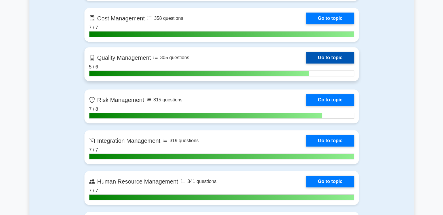
click at [306, 58] on link "Go to topic" at bounding box center [330, 58] width 48 height 12
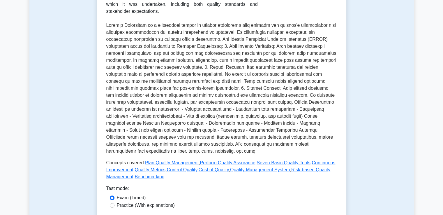
scroll to position [58, 0]
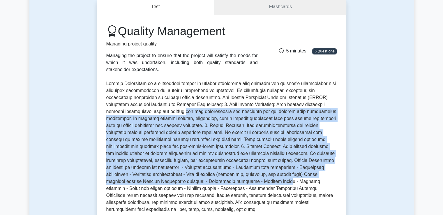
drag, startPoint x: 181, startPoint y: 115, endPoint x: 240, endPoint y: 179, distance: 87.4
click at [240, 179] on p at bounding box center [221, 146] width 231 height 133
click at [228, 140] on p at bounding box center [221, 146] width 231 height 133
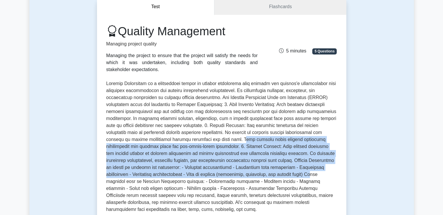
drag, startPoint x: 203, startPoint y: 142, endPoint x: 284, endPoint y: 173, distance: 86.7
click at [284, 173] on p at bounding box center [221, 146] width 231 height 133
click at [266, 176] on p at bounding box center [221, 146] width 231 height 133
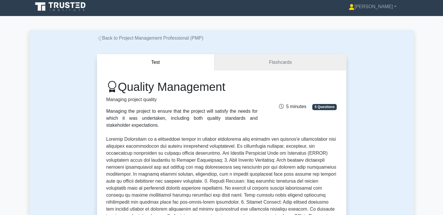
scroll to position [0, 0]
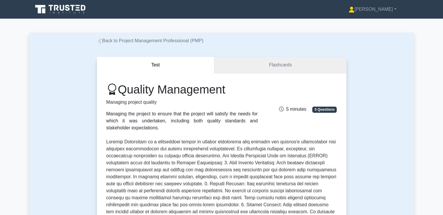
click at [281, 65] on link "Flashcards" at bounding box center [280, 65] width 132 height 17
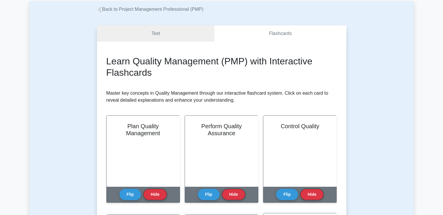
scroll to position [29, 0]
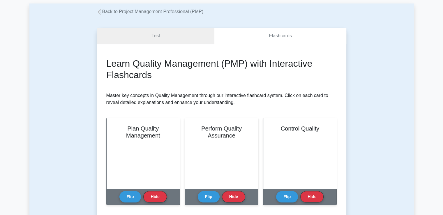
click at [144, 39] on link "Test" at bounding box center [156, 36] width 118 height 17
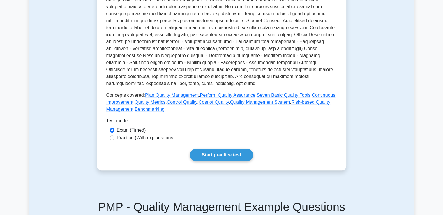
scroll to position [149, 0]
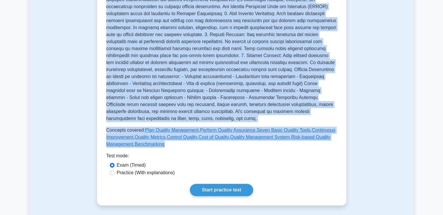
drag, startPoint x: 121, startPoint y: 90, endPoint x: 170, endPoint y: 143, distance: 72.7
click at [170, 143] on div "Quality Management Managing project quality Managing the project to ensure that…" at bounding box center [221, 40] width 231 height 214
copy div "Quality Management Managing project quality Managing the project to ensure that…"
click at [313, 121] on p at bounding box center [221, 55] width 231 height 133
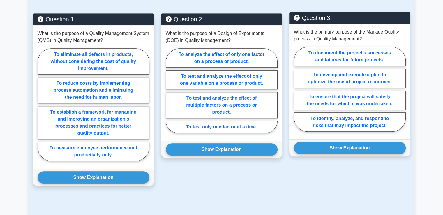
scroll to position [411, 0]
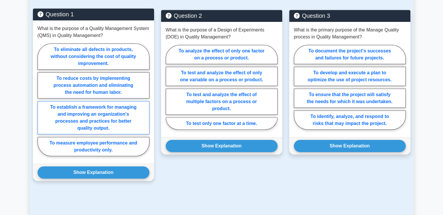
click at [105, 113] on label "To establish a framework for managing and improving an organization's processes…" at bounding box center [94, 117] width 112 height 33
click at [41, 103] on input "To establish a framework for managing and improving an organization's processes…" at bounding box center [40, 102] width 4 height 4
radio input "true"
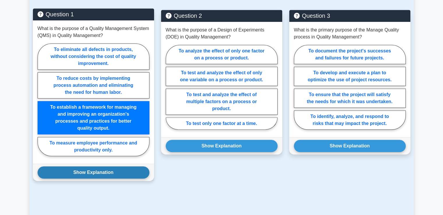
click at [107, 177] on button "Show Explanation" at bounding box center [94, 172] width 112 height 12
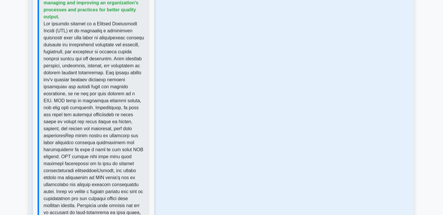
scroll to position [615, 0]
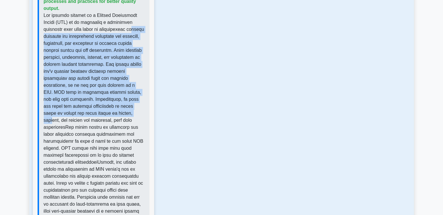
drag, startPoint x: 49, startPoint y: 32, endPoint x: 132, endPoint y: 112, distance: 115.1
click at [132, 112] on p at bounding box center [94, 117] width 101 height 210
click at [88, 52] on p at bounding box center [94, 117] width 101 height 210
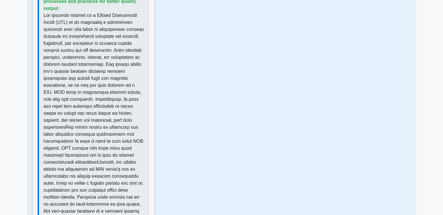
drag, startPoint x: 79, startPoint y: 46, endPoint x: 89, endPoint y: 125, distance: 79.9
click at [89, 125] on p at bounding box center [94, 117] width 101 height 210
click at [70, 54] on p at bounding box center [94, 117] width 101 height 210
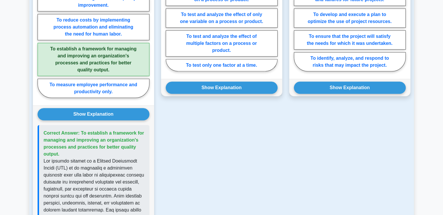
scroll to position [353, 0]
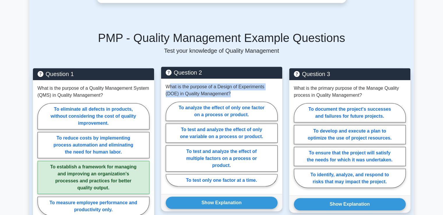
drag, startPoint x: 169, startPoint y: 89, endPoint x: 237, endPoint y: 95, distance: 67.8
click at [237, 95] on p "What is the purpose of a Design of Experiments (DOE) in Quality Management?" at bounding box center [222, 90] width 112 height 14
click at [230, 92] on p "What is the purpose of a Design of Experiments (DOE) in Quality Management?" at bounding box center [222, 90] width 112 height 14
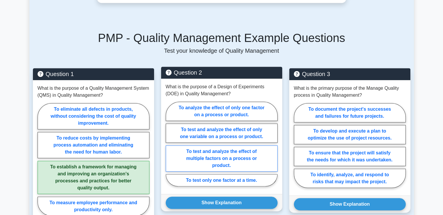
click at [251, 164] on label "To test and analyze the effect of multiple factors on a process or product." at bounding box center [222, 158] width 112 height 26
click at [169, 148] on input "To test and analyze the effect of multiple factors on a process or product." at bounding box center [168, 146] width 4 height 4
radio input "true"
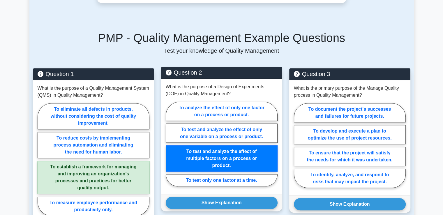
scroll to position [411, 0]
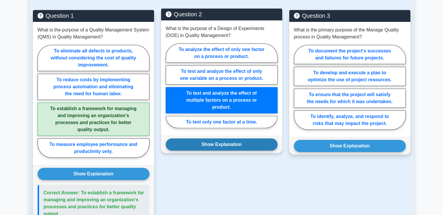
click at [208, 143] on button "Show Explanation" at bounding box center [222, 144] width 112 height 12
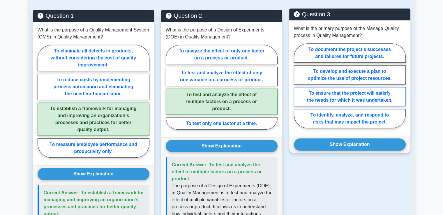
click at [311, 97] on label "To ensure that the project will satisfy the needs for which it was undertaken." at bounding box center [350, 96] width 112 height 19
click at [298, 89] on input "To ensure that the project will satisfy the needs for which it was undertaken." at bounding box center [296, 88] width 4 height 4
radio input "true"
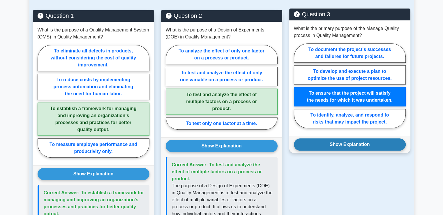
click at [312, 138] on button "Show Explanation" at bounding box center [350, 144] width 112 height 12
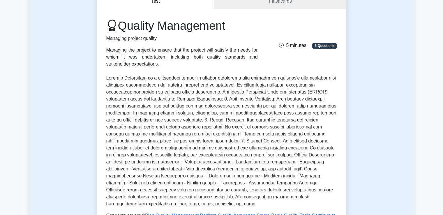
scroll to position [33, 0]
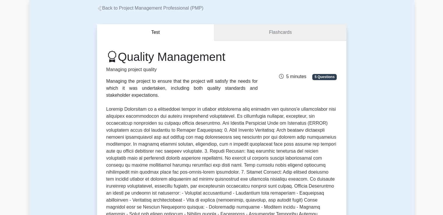
click at [284, 35] on link "Flashcards" at bounding box center [280, 32] width 132 height 17
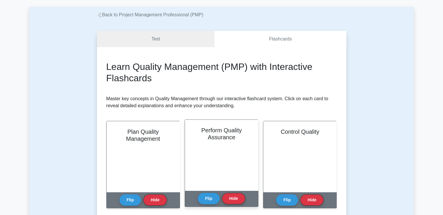
scroll to position [29, 0]
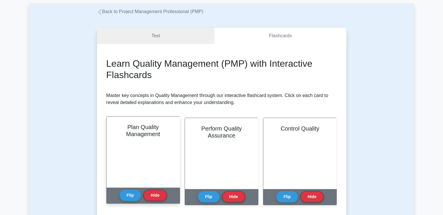
click at [135, 147] on div "Plan Quality Management" at bounding box center [143, 151] width 73 height 71
click at [128, 196] on button "Flip" at bounding box center [130, 194] width 22 height 11
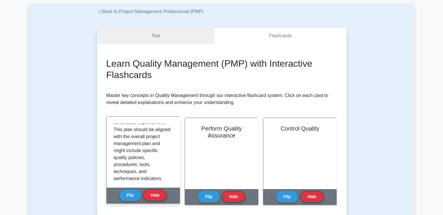
scroll to position [116, 0]
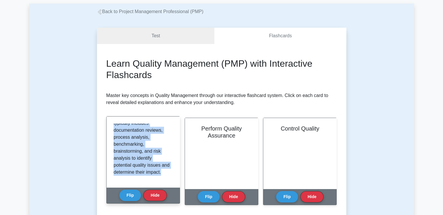
drag, startPoint x: 122, startPoint y: 140, endPoint x: 146, endPoint y: 182, distance: 48.7
click at [146, 182] on div "Plan Quality Management is the process of identifying quality requirements and …" at bounding box center [143, 151] width 73 height 71
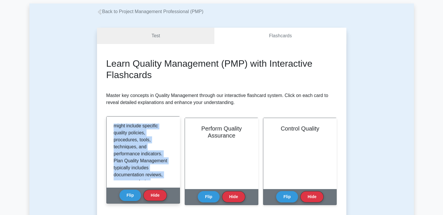
scroll to position [112, 0]
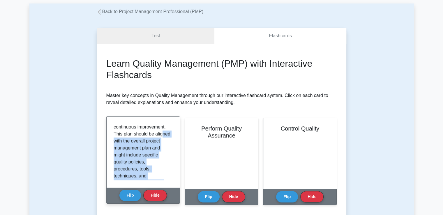
click at [122, 156] on p "Plan Quality Management is the process of identifying quality requirements and …" at bounding box center [142, 131] width 57 height 238
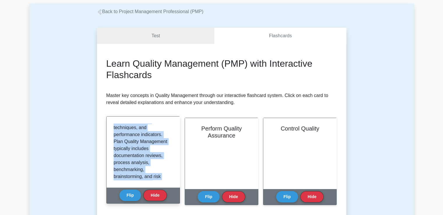
scroll to position [170, 0]
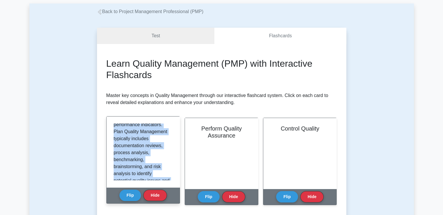
click at [136, 162] on p "Plan Quality Management is the process of identifying quality requirements and …" at bounding box center [142, 72] width 57 height 238
click at [157, 167] on p "Plan Quality Management is the process of identifying quality requirements and …" at bounding box center [142, 72] width 57 height 238
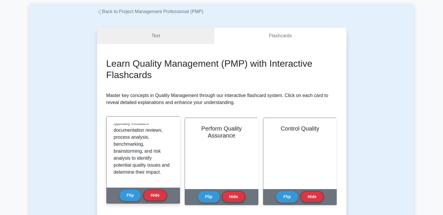
scroll to position [58, 0]
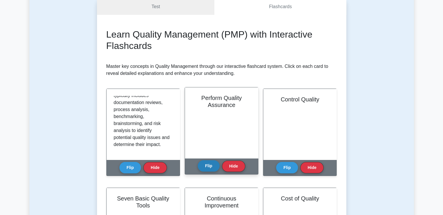
click at [202, 165] on button "Flip" at bounding box center [209, 165] width 22 height 11
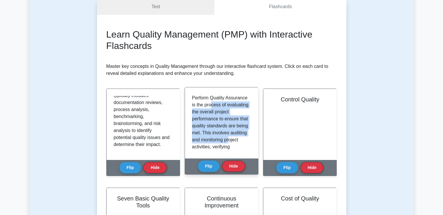
drag, startPoint x: 211, startPoint y: 103, endPoint x: 220, endPoint y: 145, distance: 42.9
click at [220, 145] on p "Perform Quality Assurance is the process of evaluating the overall project perf…" at bounding box center [220, 192] width 57 height 196
click at [219, 145] on p "Perform Quality Assurance is the process of evaluating the overall project perf…" at bounding box center [220, 192] width 57 height 196
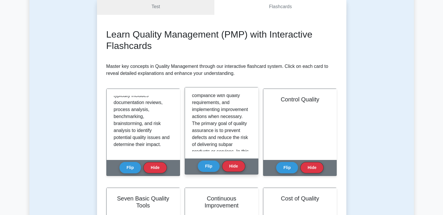
scroll to position [87, 0]
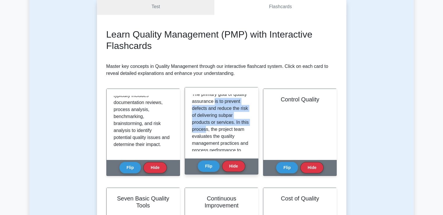
drag, startPoint x: 213, startPoint y: 114, endPoint x: 214, endPoint y: 140, distance: 25.7
click at [214, 140] on p "Perform Quality Assurance is the process of evaluating the overall project perf…" at bounding box center [220, 105] width 57 height 196
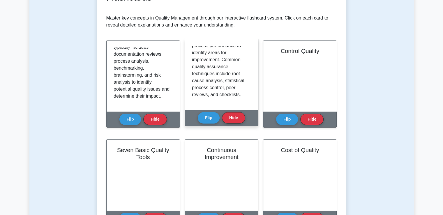
scroll to position [116, 0]
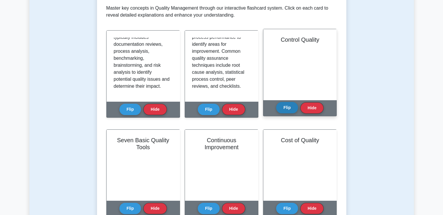
click at [282, 110] on button "Flip" at bounding box center [287, 107] width 22 height 11
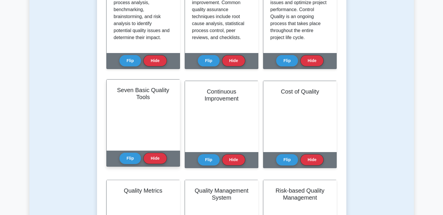
scroll to position [175, 0]
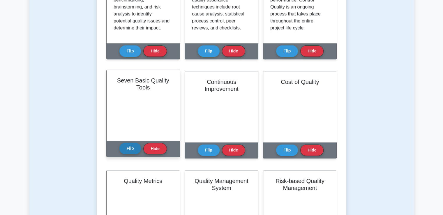
click at [132, 151] on button "Flip" at bounding box center [130, 148] width 22 height 11
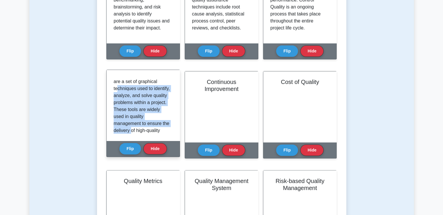
drag, startPoint x: 119, startPoint y: 102, endPoint x: 154, endPoint y: 130, distance: 43.9
click at [154, 130] on p "Seven Basic Quality Tools, also known as 7QC tools, are a set of graphical tech…" at bounding box center [142, 179] width 57 height 231
click at [139, 107] on p "Seven Basic Quality Tools, also known as 7QC tools, are a set of graphical tech…" at bounding box center [142, 178] width 57 height 231
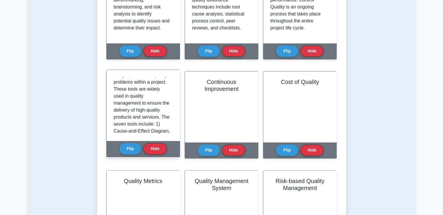
scroll to position [43, 0]
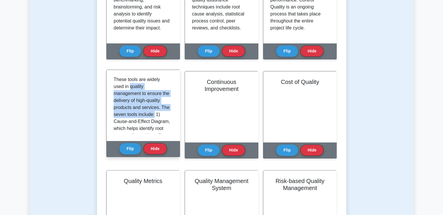
drag, startPoint x: 113, startPoint y: 96, endPoint x: 129, endPoint y: 123, distance: 31.1
click at [129, 123] on div "Seven Basic Quality Tools, also known as 7QC tools, are a set of graphical tech…" at bounding box center [143, 105] width 73 height 71
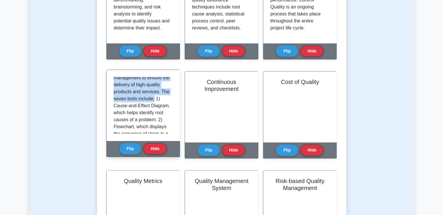
scroll to position [72, 0]
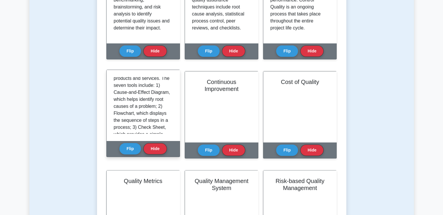
click at [127, 111] on p "Seven Basic Quality Tools, also known as 7QC tools, are a set of graphical tech…" at bounding box center [142, 120] width 57 height 231
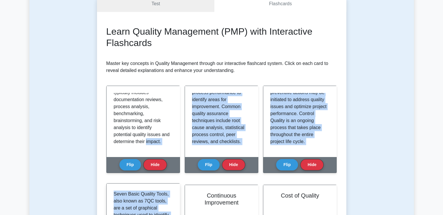
scroll to position [58, 0]
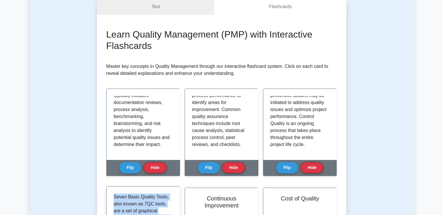
drag, startPoint x: 125, startPoint y: 99, endPoint x: 112, endPoint y: 198, distance: 99.3
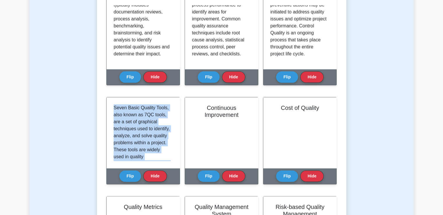
scroll to position [175, 0]
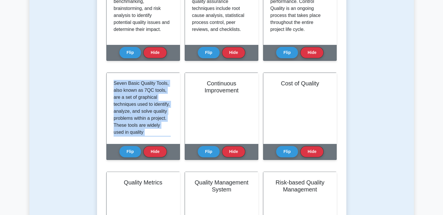
copy p "Seven Basic Quality Tools, also known as 7QC tools, are a set of graphical tech…"
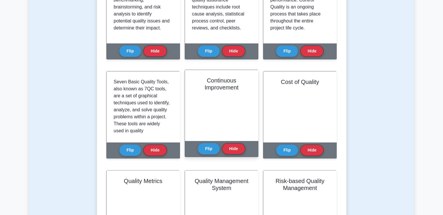
click at [220, 102] on div "Continuous Improvement" at bounding box center [221, 105] width 73 height 71
click at [205, 151] on button "Flip" at bounding box center [209, 148] width 22 height 11
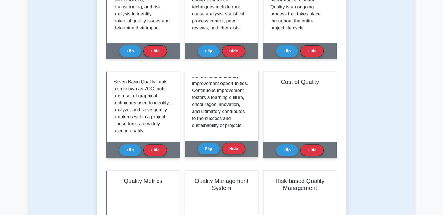
scroll to position [206, 0]
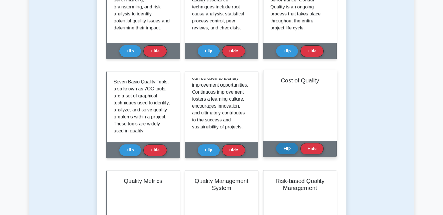
click at [286, 152] on button "Flip" at bounding box center [287, 148] width 22 height 11
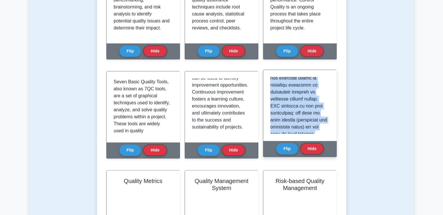
scroll to position [0, 0]
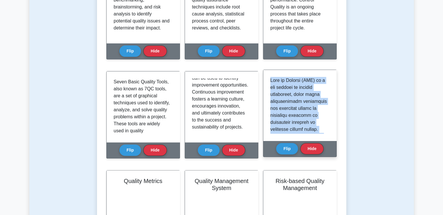
drag, startPoint x: 293, startPoint y: 127, endPoint x: 266, endPoint y: 71, distance: 61.7
click at [266, 71] on div at bounding box center [299, 105] width 73 height 71
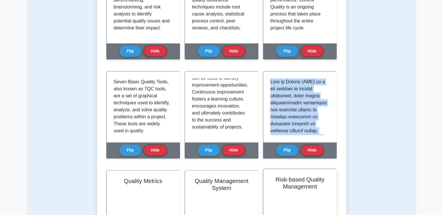
copy p "Cost of Quality (COQ) is a key concept in quality management, which helps organ…"
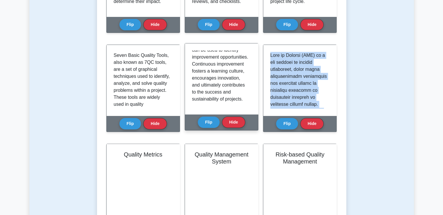
scroll to position [262, 0]
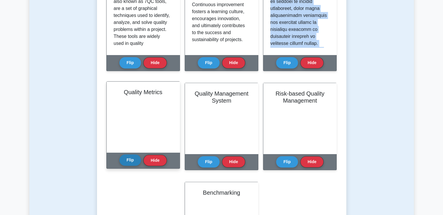
click at [126, 161] on button "Flip" at bounding box center [130, 159] width 22 height 11
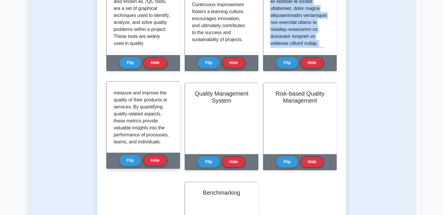
scroll to position [29, 0]
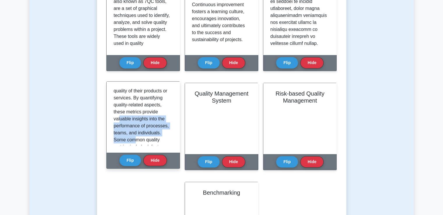
drag, startPoint x: 120, startPoint y: 121, endPoint x: 133, endPoint y: 138, distance: 21.6
click at [133, 138] on p "Quality metrics are key performance indicators that help organizations measure …" at bounding box center [142, 188] width 57 height 259
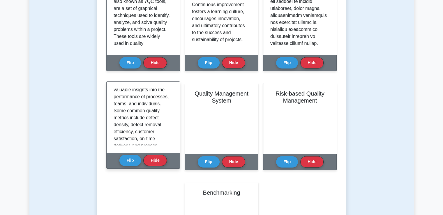
click at [131, 131] on p "Quality metrics are key performance indicators that help organizations measure …" at bounding box center [142, 159] width 57 height 259
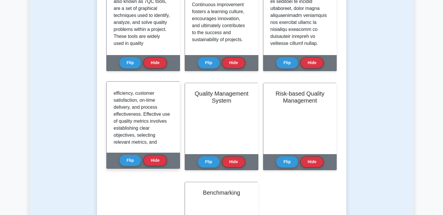
scroll to position [87, 0]
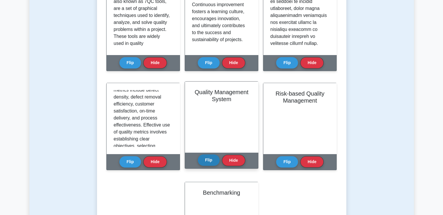
click at [205, 162] on button "Flip" at bounding box center [209, 159] width 22 height 11
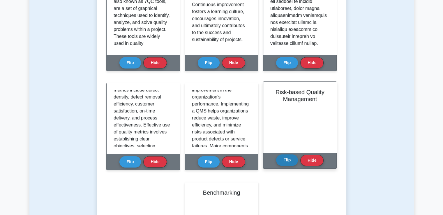
click at [287, 163] on button "Flip" at bounding box center [287, 159] width 22 height 11
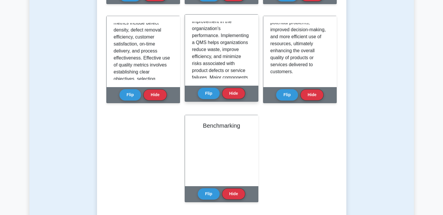
scroll to position [349, 0]
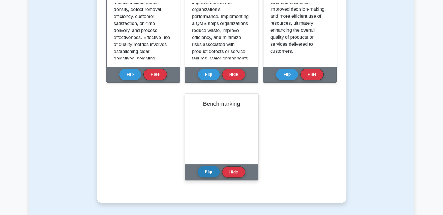
click at [212, 175] on button "Flip" at bounding box center [209, 171] width 22 height 11
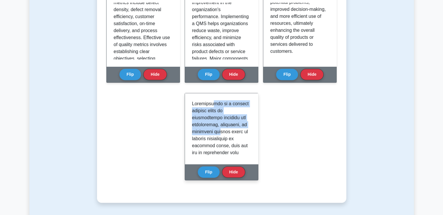
drag, startPoint x: 216, startPoint y: 110, endPoint x: 230, endPoint y: 145, distance: 37.9
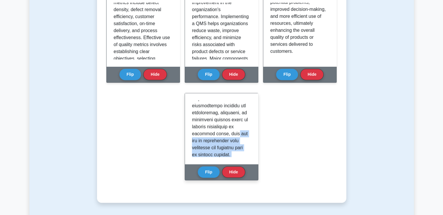
scroll to position [58, 0]
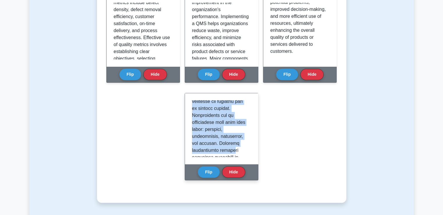
drag, startPoint x: 233, startPoint y: 151, endPoint x: 235, endPoint y: 159, distance: 8.3
click at [235, 159] on div at bounding box center [221, 128] width 73 height 71
click at [232, 146] on p at bounding box center [220, 216] width 57 height 349
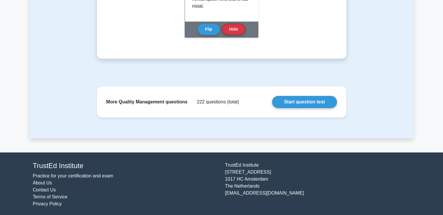
scroll to position [497, 0]
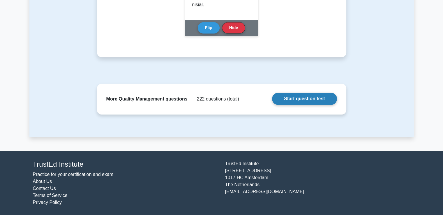
click at [303, 100] on link "Start question test" at bounding box center [304, 99] width 65 height 12
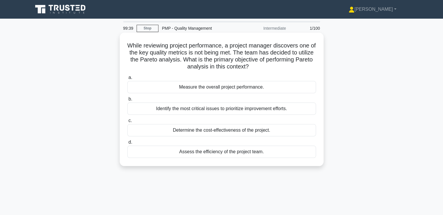
click at [234, 109] on div "Identify the most critical issues to prioritize improvement efforts." at bounding box center [221, 109] width 189 height 12
click at [127, 101] on input "b. Identify the most critical issues to prioritize improvement efforts." at bounding box center [127, 99] width 0 height 4
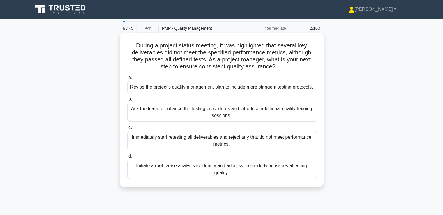
click at [260, 175] on div "Initiate a root cause analysis to identify and address the underlying issues af…" at bounding box center [221, 169] width 189 height 19
click at [127, 158] on input "d. Initiate a root cause analysis to identify and address the underlying issues…" at bounding box center [127, 156] width 0 height 4
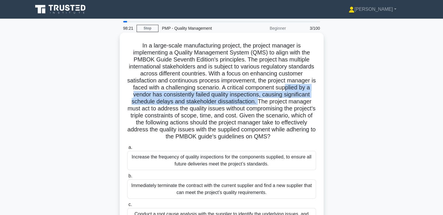
drag, startPoint x: 136, startPoint y: 95, endPoint x: 285, endPoint y: 102, distance: 149.0
click at [285, 102] on h5 "In a large-scale manufacturing project, the project manager is implementing a Q…" at bounding box center [222, 91] width 190 height 98
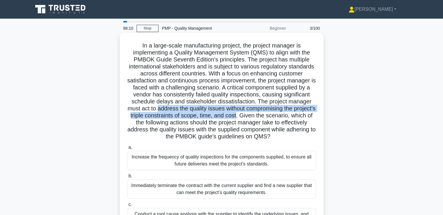
drag, startPoint x: 185, startPoint y: 110, endPoint x: 278, endPoint y: 115, distance: 92.7
click at [278, 115] on h5 "In a large-scale manufacturing project, the project manager is implementing a Q…" at bounding box center [222, 91] width 190 height 98
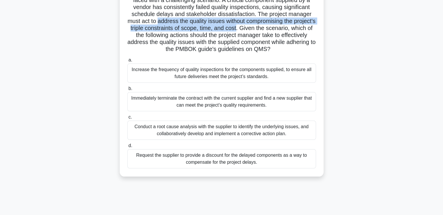
scroll to position [100, 0]
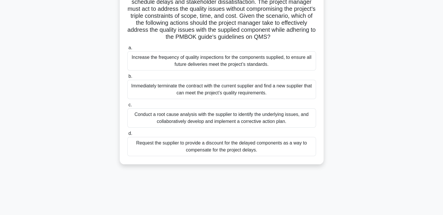
click at [250, 121] on div "Conduct a root cause analysis with the supplier to identify the underlying issu…" at bounding box center [221, 117] width 189 height 19
click at [127, 107] on input "c. Conduct a root cause analysis with the supplier to identify the underlying i…" at bounding box center [127, 105] width 0 height 4
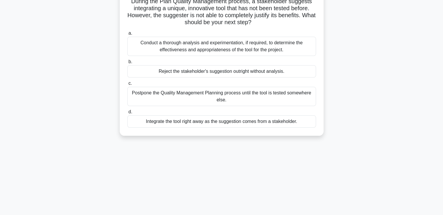
scroll to position [0, 0]
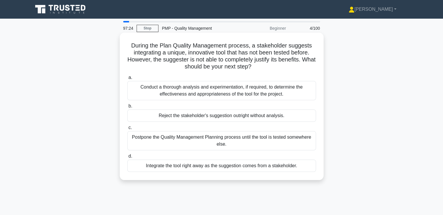
drag, startPoint x: 177, startPoint y: 70, endPoint x: 262, endPoint y: 66, distance: 85.1
click at [262, 66] on h5 "During the Plan Quality Management process, a stakeholder suggests integrating …" at bounding box center [222, 56] width 190 height 29
click at [253, 89] on div "Conduct a thorough analysis and experimentation, if required, to determine the …" at bounding box center [221, 90] width 189 height 19
click at [127, 80] on input "a. Conduct a thorough analysis and experimentation, if required, to determine t…" at bounding box center [127, 78] width 0 height 4
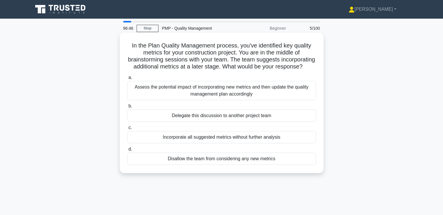
click at [292, 100] on div "Assess the potential impact of incorporating new metrics and then update the qu…" at bounding box center [221, 90] width 189 height 19
click at [127, 80] on input "a. Assess the potential impact of incorporating new metrics and then update the…" at bounding box center [127, 78] width 0 height 4
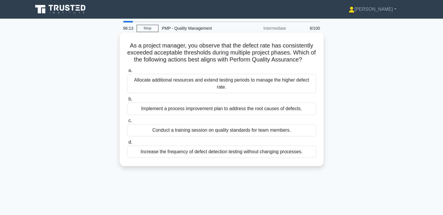
click at [270, 111] on div "Implement a process improvement plan to address the root causes of defects." at bounding box center [221, 109] width 189 height 12
click at [127, 101] on input "b. Implement a process improvement plan to address the root causes of defects." at bounding box center [127, 99] width 0 height 4
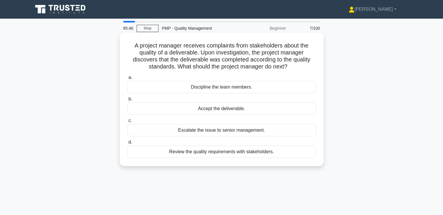
click at [279, 153] on div "Review the quality requirements with stakeholders." at bounding box center [221, 152] width 189 height 12
click at [127, 144] on input "d. Review the quality requirements with stakeholders." at bounding box center [127, 142] width 0 height 4
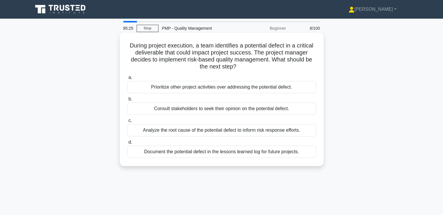
click at [240, 134] on div "Analyze the root cause of the potential defect to inform risk response efforts." at bounding box center [221, 130] width 189 height 12
click at [127, 123] on input "c. Analyze the root cause of the potential defect to inform risk response effor…" at bounding box center [127, 121] width 0 height 4
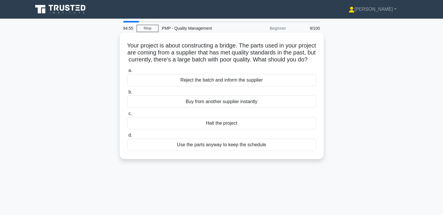
click at [229, 86] on div "Reject the batch and inform the supplier" at bounding box center [221, 80] width 189 height 12
click at [127, 73] on input "a. Reject the batch and inform the supplier" at bounding box center [127, 71] width 0 height 4
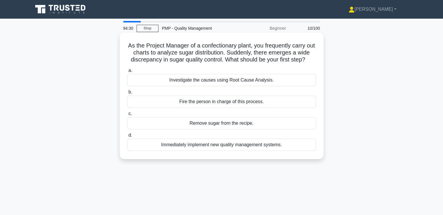
click at [260, 86] on div "Investigate the causes using Root Cause Analysis." at bounding box center [221, 80] width 189 height 12
click at [127, 73] on input "a. Investigate the causes using Root Cause Analysis." at bounding box center [127, 71] width 0 height 4
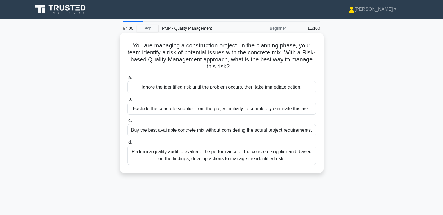
click at [270, 159] on div "Perform a quality audit to evaluate the performance of the concrete supplier an…" at bounding box center [221, 155] width 189 height 19
click at [127, 144] on input "d. Perform a quality audit to evaluate the performance of the concrete supplier…" at bounding box center [127, 142] width 0 height 4
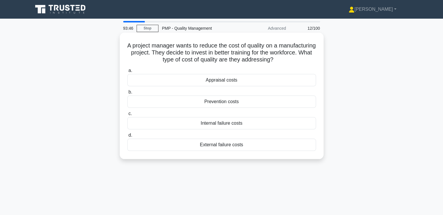
click at [213, 101] on div "Prevention costs" at bounding box center [221, 102] width 189 height 12
click at [127, 94] on input "b. Prevention costs" at bounding box center [127, 92] width 0 height 4
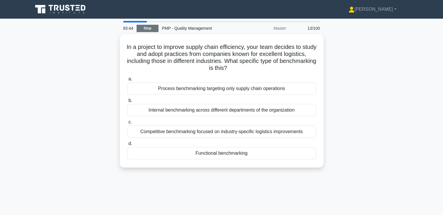
click at [149, 27] on link "Stop" at bounding box center [148, 28] width 22 height 7
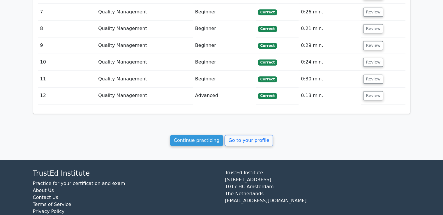
scroll to position [669, 0]
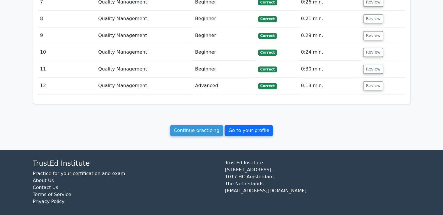
click at [260, 127] on link "Go to your profile" at bounding box center [249, 130] width 48 height 11
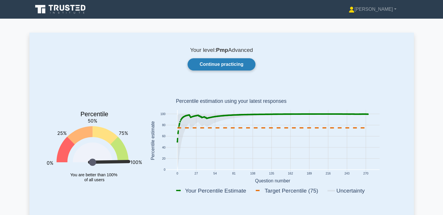
click at [211, 62] on link "Continue practicing" at bounding box center [222, 64] width 68 height 12
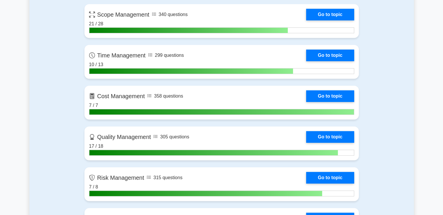
scroll to position [325, 0]
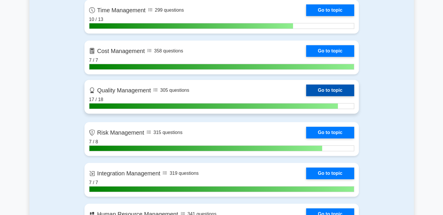
click at [306, 92] on link "Go to topic" at bounding box center [330, 90] width 48 height 12
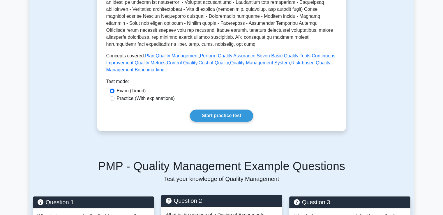
scroll to position [204, 0]
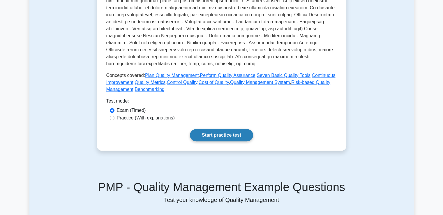
click at [224, 137] on link "Start practice test" at bounding box center [221, 135] width 63 height 12
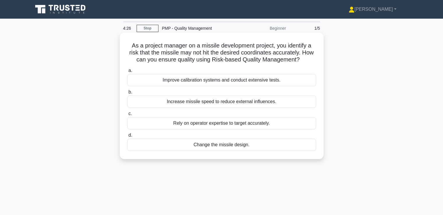
click at [273, 85] on div "Improve calibration systems and conduct extensive tests." at bounding box center [221, 80] width 189 height 12
click at [127, 73] on input "a. Improve calibration systems and conduct extensive tests." at bounding box center [127, 71] width 0 height 4
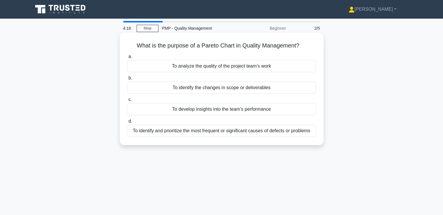
click at [264, 133] on div "To identify and prioritize the most frequent or significant causes of defects o…" at bounding box center [221, 131] width 189 height 12
click at [127, 123] on input "d. To identify and prioritize the most frequent or significant causes of defect…" at bounding box center [127, 121] width 0 height 4
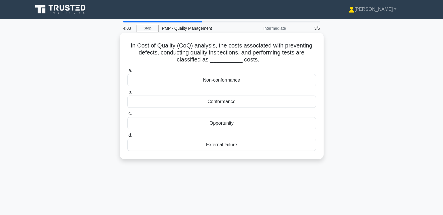
click at [234, 100] on div "Conformance" at bounding box center [221, 102] width 189 height 12
click at [127, 94] on input "b. Conformance" at bounding box center [127, 92] width 0 height 4
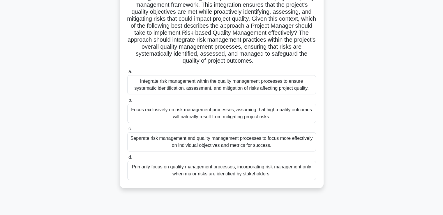
scroll to position [87, 0]
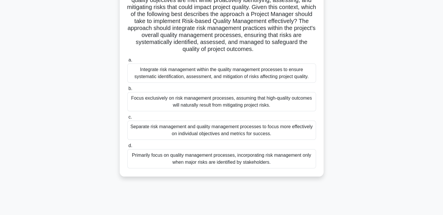
click at [166, 73] on div "Integrate risk management within the quality management processes to ensure sys…" at bounding box center [221, 72] width 189 height 19
click at [127, 62] on input "a. Integrate risk management within the quality management processes to ensure …" at bounding box center [127, 60] width 0 height 4
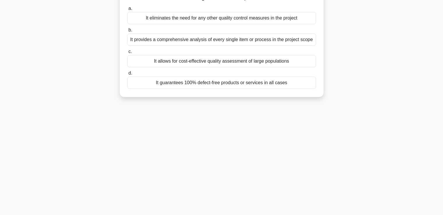
scroll to position [0, 0]
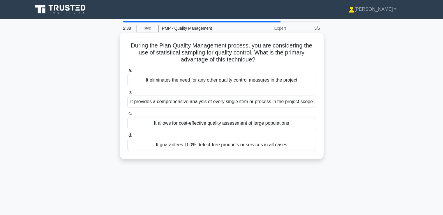
click at [275, 124] on div "It allows for cost-effective quality assessment of large populations" at bounding box center [221, 123] width 189 height 12
click at [127, 116] on input "c. It allows for cost-effective quality assessment of large populations" at bounding box center [127, 114] width 0 height 4
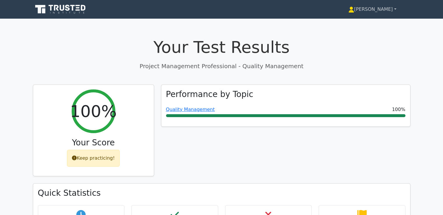
click at [382, 10] on link "[PERSON_NAME]" at bounding box center [372, 9] width 76 height 12
click at [370, 23] on link "Profile" at bounding box center [358, 22] width 46 height 9
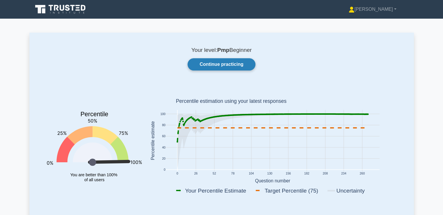
click at [246, 68] on link "Continue practicing" at bounding box center [222, 64] width 68 height 12
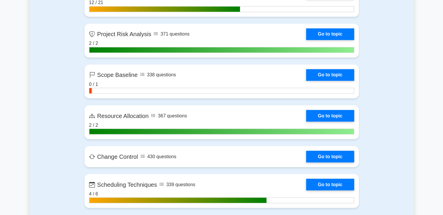
scroll to position [1019, 0]
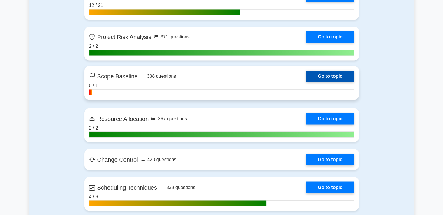
click at [344, 78] on link "Go to topic" at bounding box center [330, 76] width 48 height 12
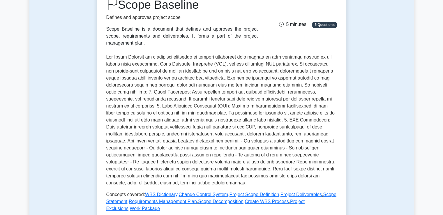
scroll to position [87, 0]
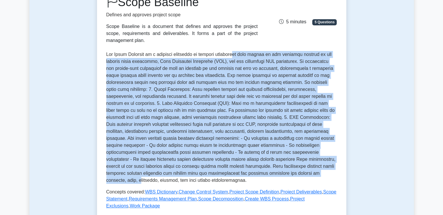
drag, startPoint x: 242, startPoint y: 59, endPoint x: 278, endPoint y: 170, distance: 117.1
click at [278, 170] on p at bounding box center [221, 117] width 231 height 133
click at [202, 109] on p at bounding box center [221, 117] width 231 height 133
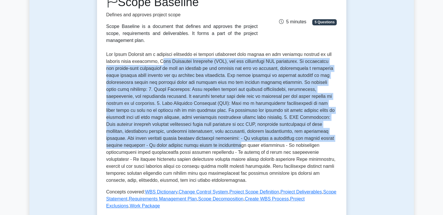
drag, startPoint x: 163, startPoint y: 60, endPoint x: 175, endPoint y: 146, distance: 87.6
click at [175, 146] on p at bounding box center [221, 117] width 231 height 133
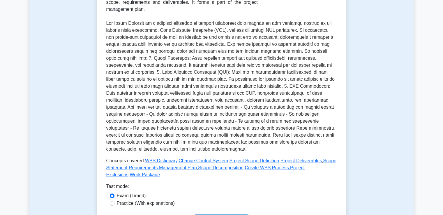
scroll to position [0, 0]
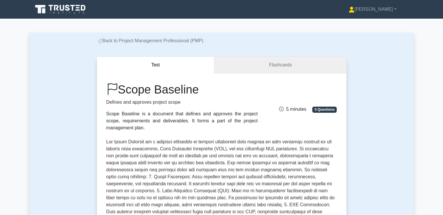
click at [284, 67] on link "Flashcards" at bounding box center [280, 65] width 132 height 17
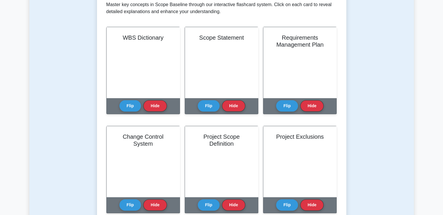
scroll to position [116, 0]
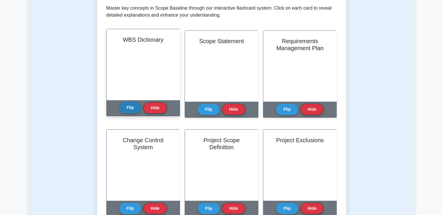
click at [135, 108] on button "Flip" at bounding box center [130, 107] width 22 height 11
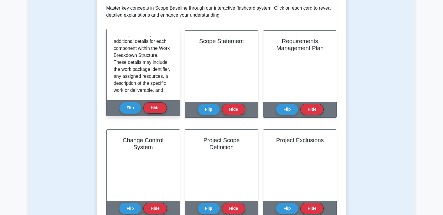
scroll to position [29, 0]
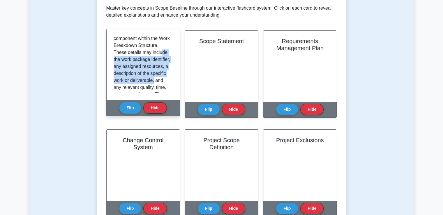
drag, startPoint x: 132, startPoint y: 56, endPoint x: 154, endPoint y: 84, distance: 35.7
click at [154, 84] on p "The WBS Dictionary is a comprehensive document that explains and provides addit…" at bounding box center [142, 94] width 57 height 175
click at [132, 69] on p "The WBS Dictionary is a comprehensive document that explains and provides addit…" at bounding box center [142, 94] width 57 height 175
drag, startPoint x: 120, startPoint y: 63, endPoint x: 158, endPoint y: 85, distance: 44.2
click at [158, 85] on p "The WBS Dictionary is a comprehensive document that explains and provides addit…" at bounding box center [142, 94] width 57 height 175
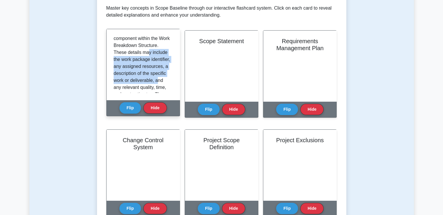
click at [136, 79] on p "The WBS Dictionary is a comprehensive document that explains and provides addit…" at bounding box center [142, 94] width 57 height 175
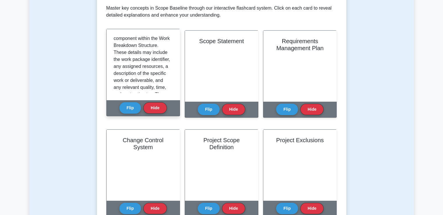
scroll to position [58, 0]
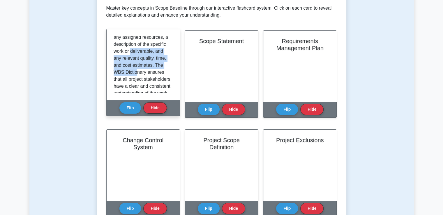
drag, startPoint x: 130, startPoint y: 59, endPoint x: 136, endPoint y: 80, distance: 22.1
click at [136, 80] on p "The WBS Dictionary is a comprehensive document that explains and provides addit…" at bounding box center [142, 65] width 57 height 175
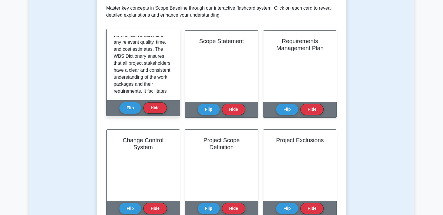
scroll to position [87, 0]
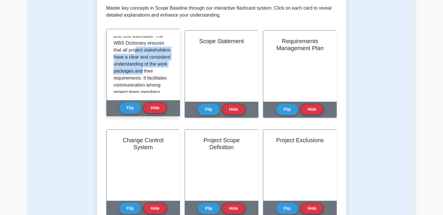
drag, startPoint x: 135, startPoint y: 57, endPoint x: 142, endPoint y: 82, distance: 25.1
click at [142, 82] on p "The WBS Dictionary is a comprehensive document that explains and provides addit…" at bounding box center [142, 36] width 57 height 175
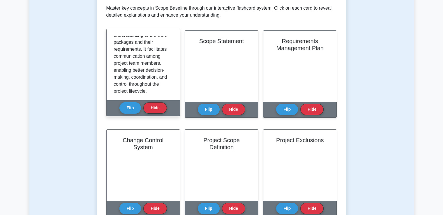
scroll to position [116, 0]
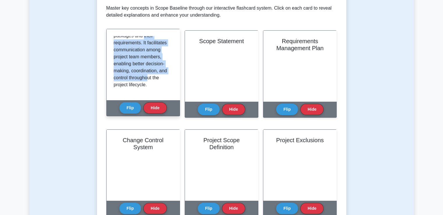
drag, startPoint x: 143, startPoint y: 56, endPoint x: 149, endPoint y: 89, distance: 33.2
click at [149, 88] on p "The WBS Dictionary is a comprehensive document that explains and provides addit…" at bounding box center [142, 1] width 57 height 175
click at [139, 74] on p "The WBS Dictionary is a comprehensive document that explains and provides addit…" at bounding box center [142, 1] width 57 height 175
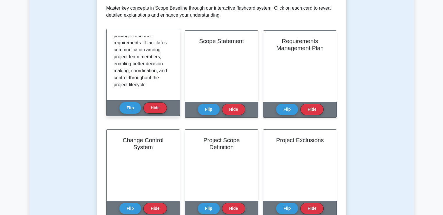
scroll to position [136, 0]
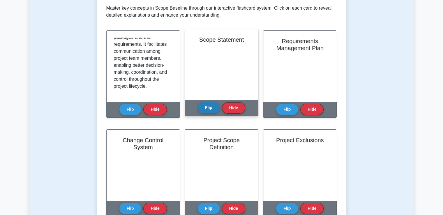
click at [209, 108] on button "Flip" at bounding box center [209, 107] width 22 height 11
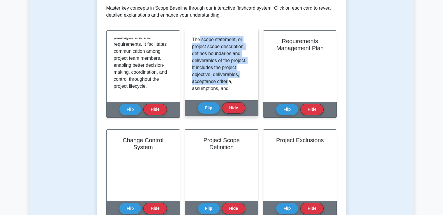
drag, startPoint x: 199, startPoint y: 41, endPoint x: 228, endPoint y: 85, distance: 52.5
click at [228, 85] on p "The scope statement, or project scope description, defines boundaries and deliv…" at bounding box center [220, 141] width 57 height 210
click at [223, 73] on p "The scope statement, or project scope description, defines boundaries and deliv…" at bounding box center [220, 141] width 57 height 210
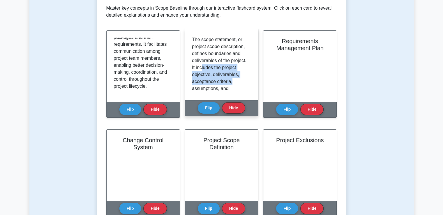
drag, startPoint x: 201, startPoint y: 69, endPoint x: 241, endPoint y: 84, distance: 42.6
click at [241, 84] on p "The scope statement, or project scope description, defines boundaries and deliv…" at bounding box center [220, 141] width 57 height 210
click at [226, 80] on p "The scope statement, or project scope description, defines boundaries and deliv…" at bounding box center [220, 141] width 57 height 210
click at [227, 89] on p "The scope statement, or project scope description, defines boundaries and deliv…" at bounding box center [220, 141] width 57 height 210
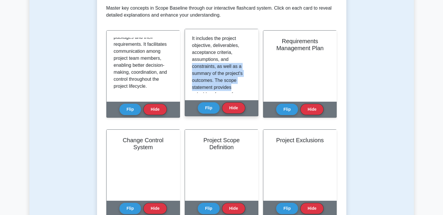
scroll to position [39, 0]
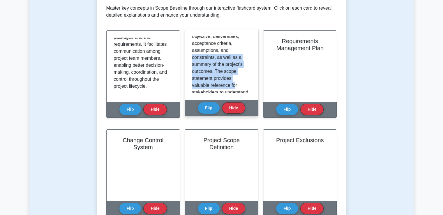
drag, startPoint x: 227, startPoint y: 56, endPoint x: 234, endPoint y: 89, distance: 33.1
click at [234, 89] on p "The scope statement, or project scope description, defines boundaries and deliv…" at bounding box center [220, 103] width 57 height 210
click at [230, 81] on p "The scope statement, or project scope description, defines boundaries and deliv…" at bounding box center [220, 102] width 57 height 210
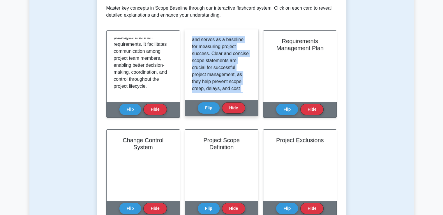
drag, startPoint x: 215, startPoint y: 70, endPoint x: 225, endPoint y: 95, distance: 26.3
click at [225, 95] on div "The scope statement, or project scope description, defines boundaries and deliv…" at bounding box center [221, 64] width 73 height 71
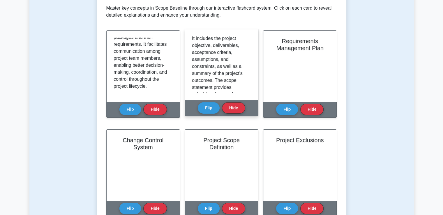
click at [216, 53] on p "The scope statement, or project scope description, defines boundaries and deliv…" at bounding box center [220, 112] width 57 height 210
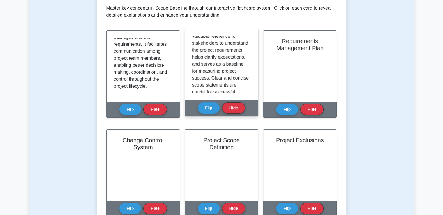
scroll to position [171, 0]
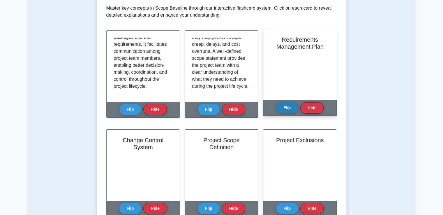
drag, startPoint x: 288, startPoint y: 108, endPoint x: 294, endPoint y: 116, distance: 9.6
click at [288, 108] on button "Flip" at bounding box center [287, 107] width 22 height 11
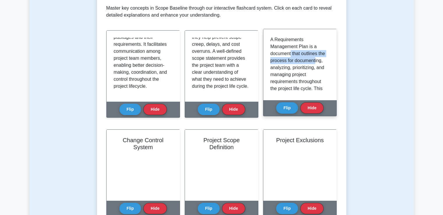
drag, startPoint x: 291, startPoint y: 53, endPoint x: 291, endPoint y: 69, distance: 16.6
click at [291, 69] on p "A Requirements Management Plan is a document that outlines the process for docu…" at bounding box center [298, 162] width 57 height 252
click at [287, 77] on p "A Requirements Management Plan is a document that outlines the process for docu…" at bounding box center [298, 162] width 57 height 252
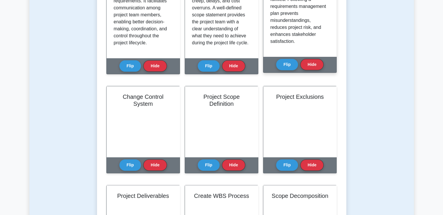
scroll to position [204, 0]
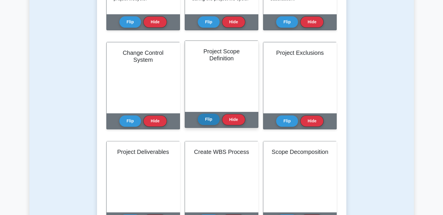
click at [204, 119] on button "Flip" at bounding box center [209, 119] width 22 height 11
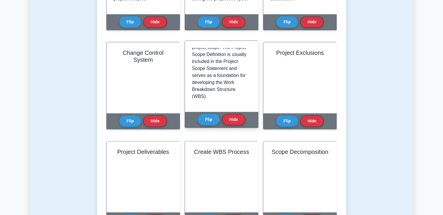
scroll to position [220, 0]
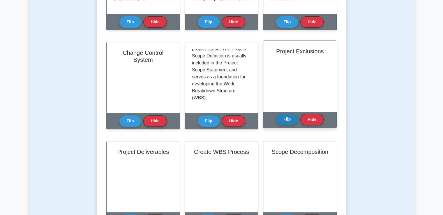
click at [288, 120] on button "Flip" at bounding box center [287, 119] width 22 height 11
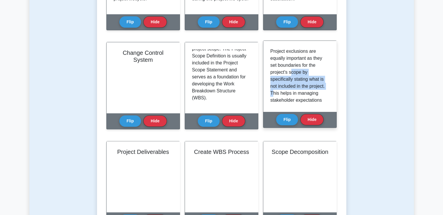
drag, startPoint x: 290, startPoint y: 69, endPoint x: 290, endPoint y: 94, distance: 25.0
click at [290, 94] on p "Project exclusions are equally important as they set boundaries for the project…" at bounding box center [298, 118] width 57 height 140
click at [310, 95] on p "Project exclusions are equally important as they set boundaries for the project…" at bounding box center [298, 118] width 57 height 140
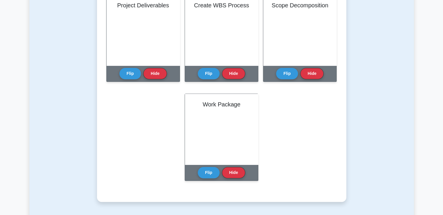
scroll to position [349, 0]
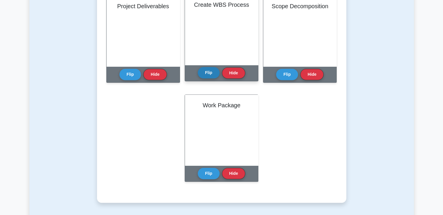
click at [211, 72] on button "Flip" at bounding box center [209, 72] width 22 height 11
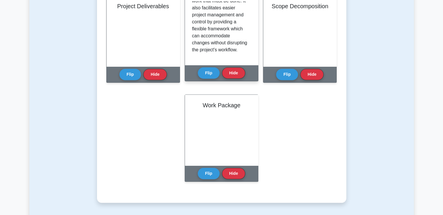
scroll to position [129, 0]
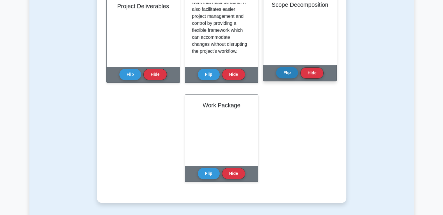
click at [284, 75] on button "Flip" at bounding box center [287, 72] width 22 height 11
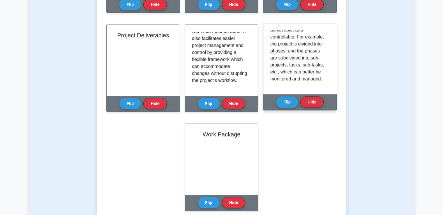
scroll to position [349, 0]
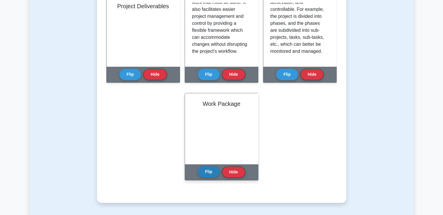
click at [205, 170] on button "Flip" at bounding box center [209, 171] width 22 height 11
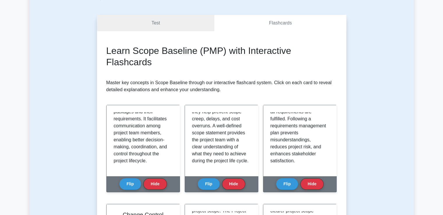
scroll to position [0, 0]
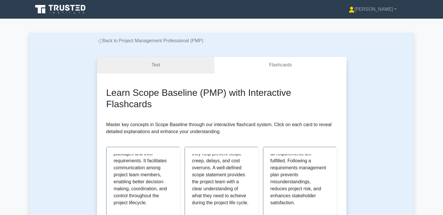
click at [112, 65] on link "Test" at bounding box center [156, 65] width 118 height 17
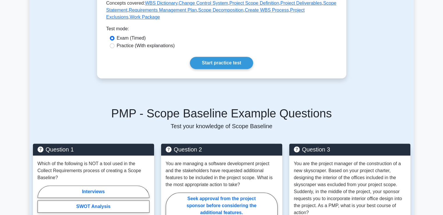
scroll to position [349, 0]
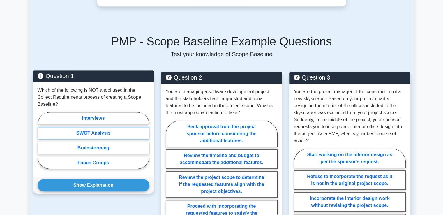
click at [107, 135] on label "SWOT Analysis" at bounding box center [94, 133] width 112 height 12
click at [41, 140] on input "SWOT Analysis" at bounding box center [40, 142] width 4 height 4
radio input "true"
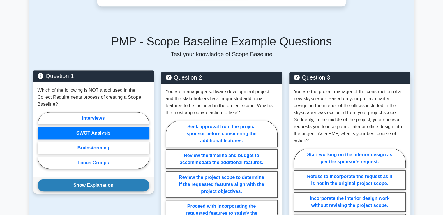
click at [107, 184] on button "Show Explanation" at bounding box center [94, 185] width 112 height 12
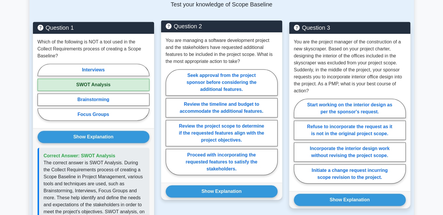
scroll to position [408, 0]
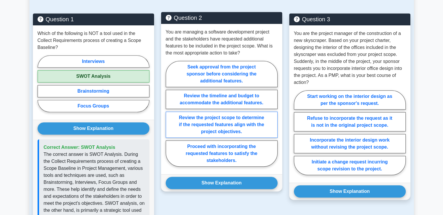
click at [196, 125] on label "Review the project scope to determine if the requested features align with the …" at bounding box center [222, 125] width 112 height 26
click at [169, 117] on input "Review the project scope to determine if the requested features align with the …" at bounding box center [168, 116] width 4 height 4
radio input "true"
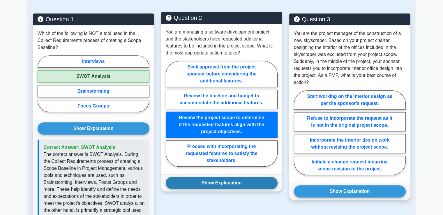
click at [222, 184] on button "Show Explanation" at bounding box center [222, 183] width 112 height 12
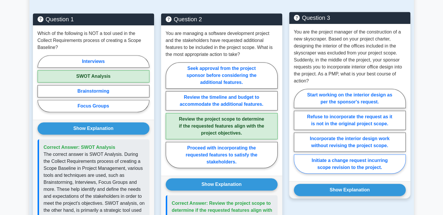
click at [332, 166] on label "Initiate a change request incurring scope revision to the project." at bounding box center [350, 163] width 112 height 19
click at [298, 135] on input "Initiate a change request incurring scope revision to the project." at bounding box center [296, 133] width 4 height 4
radio input "true"
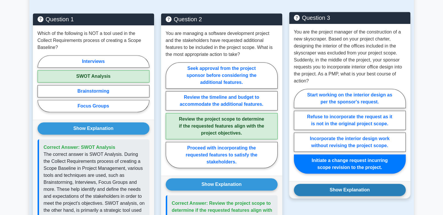
click at [333, 189] on button "Show Explanation" at bounding box center [350, 190] width 112 height 12
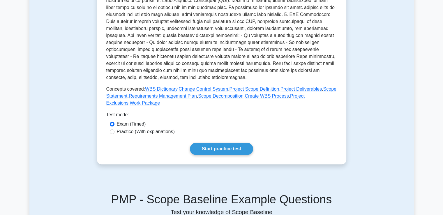
scroll to position [233, 0]
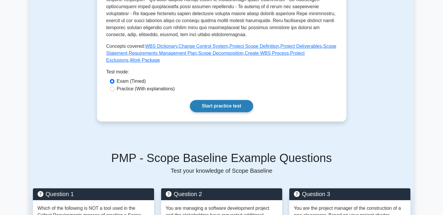
click at [229, 105] on link "Start practice test" at bounding box center [221, 106] width 63 height 12
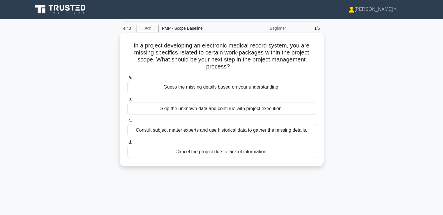
click at [238, 131] on div "Consult subject matter experts and use historical data to gather the missing de…" at bounding box center [221, 130] width 189 height 12
click at [127, 123] on input "c. Consult subject matter experts and use historical data to gather the missing…" at bounding box center [127, 121] width 0 height 4
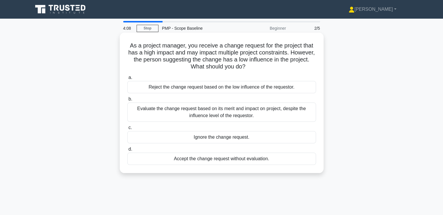
click at [184, 114] on div "Evaluate the change request based on its merit and impact on project, despite t…" at bounding box center [221, 112] width 189 height 19
click at [127, 101] on input "b. Evaluate the change request based on its merit and impact on project, despit…" at bounding box center [127, 99] width 0 height 4
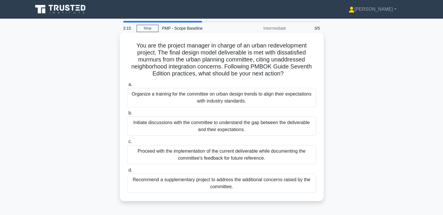
click at [266, 130] on div "Initiate discussions with the committee to understand the gap between the deliv…" at bounding box center [221, 125] width 189 height 19
click at [127, 115] on input "b. Initiate discussions with the committee to understand the gap between the de…" at bounding box center [127, 113] width 0 height 4
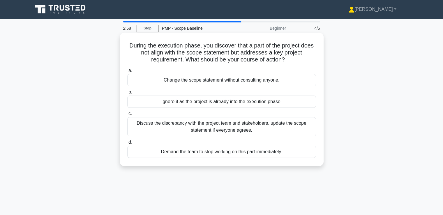
click at [235, 131] on div "Discuss the discrepancy with the project team and stakeholders, update the scop…" at bounding box center [221, 126] width 189 height 19
click at [127, 116] on input "c. Discuss the discrepancy with the project team and stakeholders, update the s…" at bounding box center [127, 114] width 0 height 4
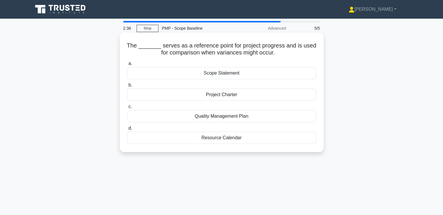
click at [231, 118] on div "Quality Management Plan" at bounding box center [221, 116] width 189 height 12
click at [127, 109] on input "c. Quality Management Plan" at bounding box center [127, 107] width 0 height 4
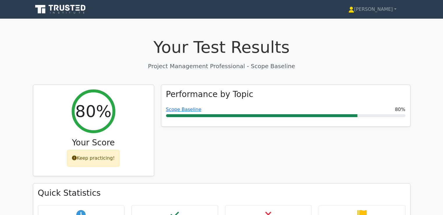
click at [310, 166] on div "Performance by Topic Scope Baseline 80%" at bounding box center [286, 133] width 256 height 99
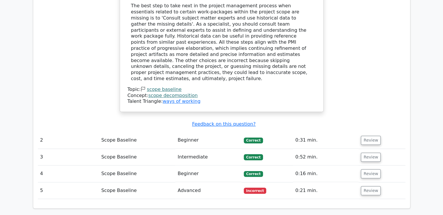
scroll to position [466, 0]
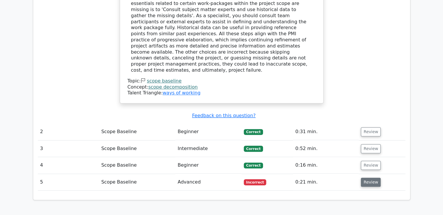
click at [373, 178] on button "Review" at bounding box center [371, 182] width 20 height 9
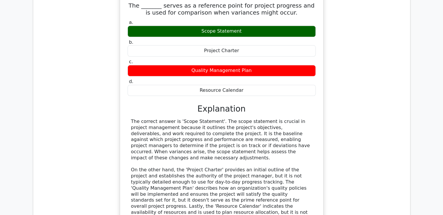
scroll to position [670, 0]
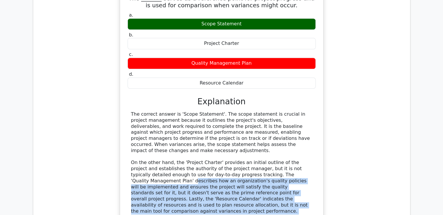
drag, startPoint x: 282, startPoint y: 149, endPoint x: 289, endPoint y: 185, distance: 36.9
click at [289, 185] on div "The correct answer is 'Scope Statement'. The scope statement is crucial in proj…" at bounding box center [222, 174] width 188 height 126
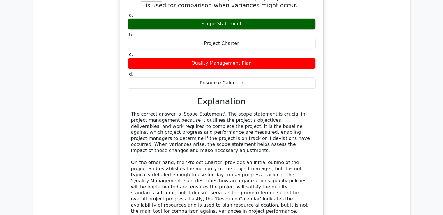
scroll to position [757, 0]
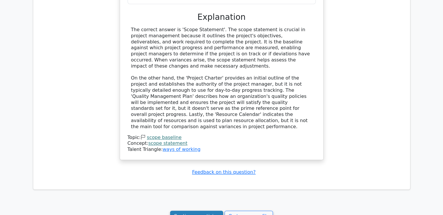
click at [218, 211] on link "Continue practicing" at bounding box center [196, 216] width 53 height 11
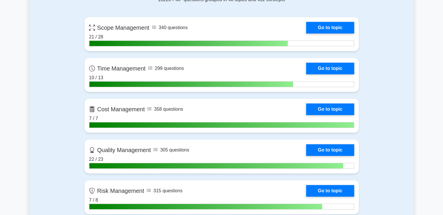
scroll to position [233, 0]
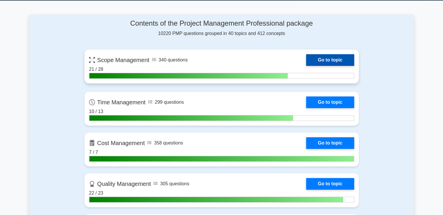
click at [321, 61] on link "Go to topic" at bounding box center [330, 60] width 48 height 12
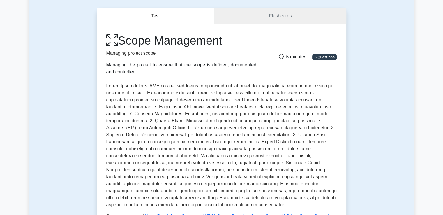
scroll to position [58, 0]
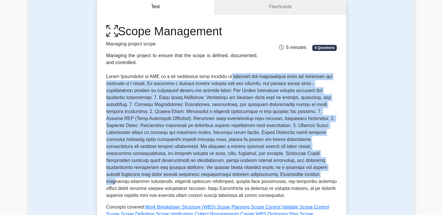
drag, startPoint x: 238, startPoint y: 77, endPoint x: 253, endPoint y: 174, distance: 98.1
click at [253, 174] on p at bounding box center [221, 136] width 231 height 126
click at [212, 156] on p at bounding box center [221, 136] width 231 height 126
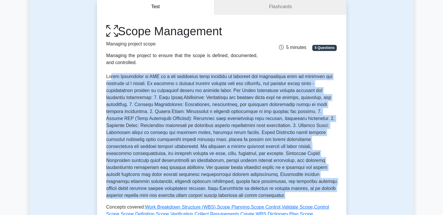
drag, startPoint x: 234, startPoint y: 196, endPoint x: 146, endPoint y: 97, distance: 133.0
click at [110, 72] on div "Scope Management Managing project scope Managing the project to ensure that the…" at bounding box center [221, 124] width 231 height 200
click at [214, 133] on p at bounding box center [221, 136] width 231 height 126
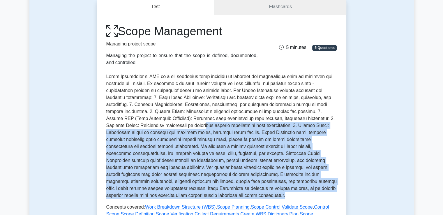
drag, startPoint x: 190, startPoint y: 126, endPoint x: 243, endPoint y: 195, distance: 87.2
click at [245, 195] on p at bounding box center [221, 136] width 231 height 126
click at [227, 180] on p at bounding box center [221, 136] width 231 height 126
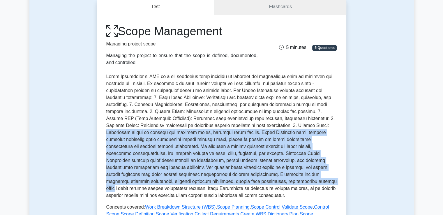
drag, startPoint x: 106, startPoint y: 134, endPoint x: 262, endPoint y: 181, distance: 163.7
click at [262, 181] on div "Scope Management Managing project scope Managing the project to ensure that the…" at bounding box center [221, 148] width 249 height 267
click at [262, 181] on p at bounding box center [221, 136] width 231 height 126
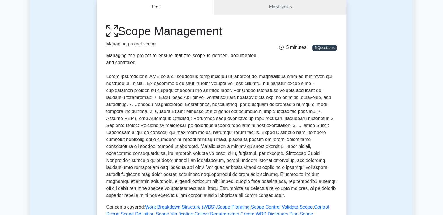
click at [276, 12] on link "Flashcards" at bounding box center [280, 7] width 132 height 17
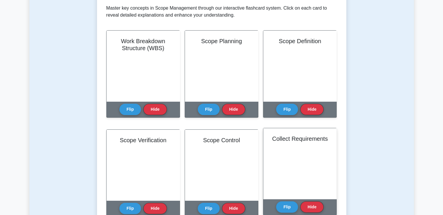
scroll to position [175, 0]
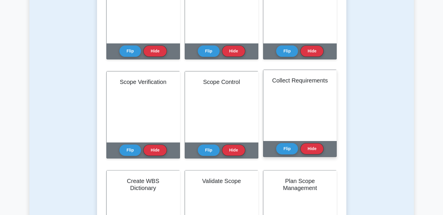
drag, startPoint x: 283, startPoint y: 150, endPoint x: 283, endPoint y: 155, distance: 5.5
click at [283, 150] on button "Flip" at bounding box center [287, 148] width 22 height 11
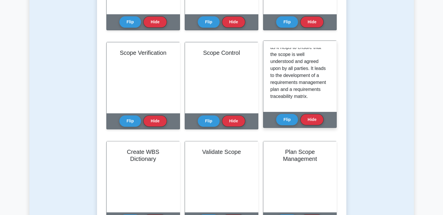
scroll to position [143, 0]
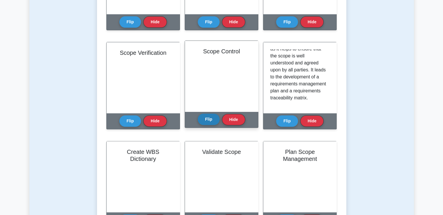
click at [206, 121] on button "Flip" at bounding box center [209, 119] width 22 height 11
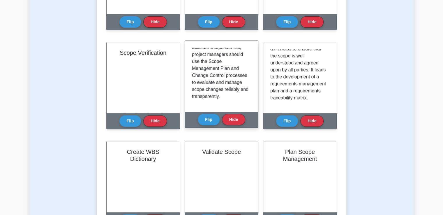
scroll to position [206, 0]
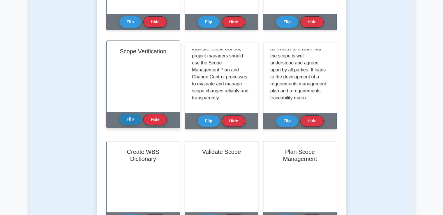
click at [132, 118] on button "Flip" at bounding box center [130, 119] width 22 height 11
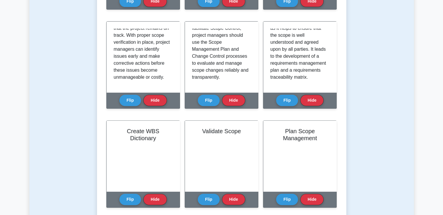
scroll to position [233, 0]
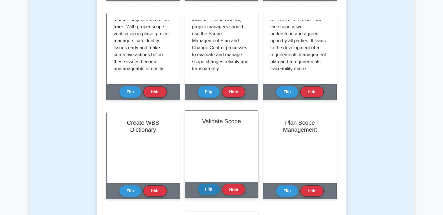
click at [203, 193] on button "Flip" at bounding box center [209, 188] width 22 height 11
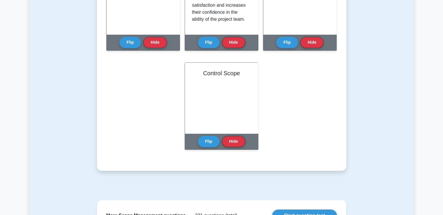
scroll to position [408, 0]
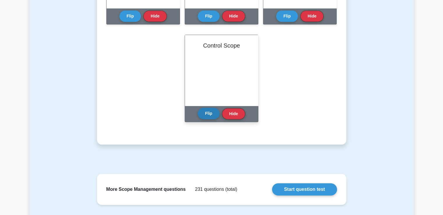
click at [207, 118] on button "Flip" at bounding box center [209, 113] width 22 height 11
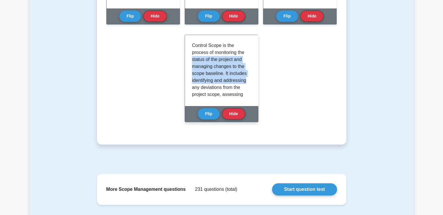
drag, startPoint x: 250, startPoint y: 60, endPoint x: 247, endPoint y: 80, distance: 20.1
click at [247, 80] on div "Control Scope is the process of monitoring the status of the project and managi…" at bounding box center [221, 70] width 73 height 71
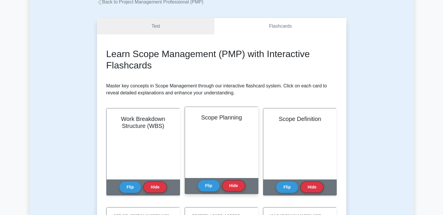
scroll to position [0, 0]
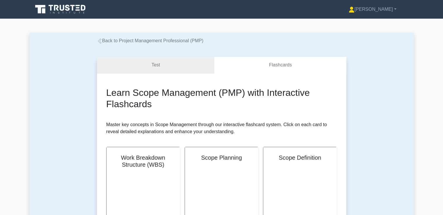
click at [135, 68] on link "Test" at bounding box center [156, 65] width 118 height 17
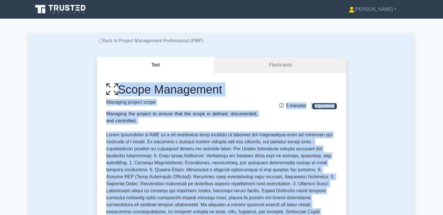
drag, startPoint x: 323, startPoint y: 131, endPoint x: 106, endPoint y: 88, distance: 220.9
click at [106, 88] on div "Scope Management Managing project scope Managing the project to ensure that the…" at bounding box center [221, 206] width 231 height 249
copy div "Scope Management Managing project scope Managing the project to ensure that the…"
click at [172, 146] on p at bounding box center [221, 194] width 231 height 126
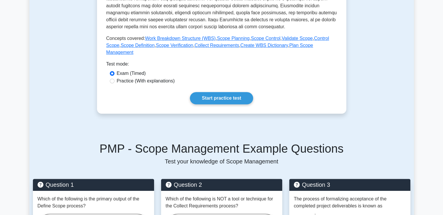
scroll to position [320, 0]
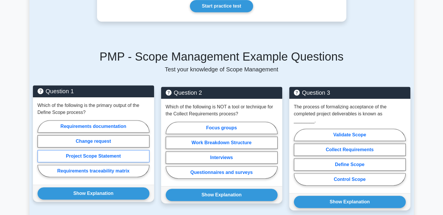
click at [104, 150] on label "Project Scope Statement" at bounding box center [94, 156] width 112 height 12
click at [41, 149] on input "Project Scope Statement" at bounding box center [40, 151] width 4 height 4
radio input "true"
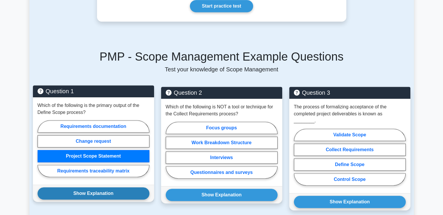
click at [96, 190] on button "Show Explanation" at bounding box center [94, 193] width 112 height 12
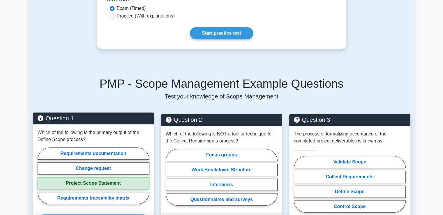
scroll to position [291, 0]
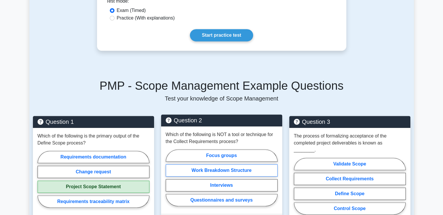
click at [242, 164] on label "Work Breakdown Structure" at bounding box center [222, 170] width 112 height 12
click at [169, 178] on input "Work Breakdown Structure" at bounding box center [168, 180] width 4 height 4
radio input "true"
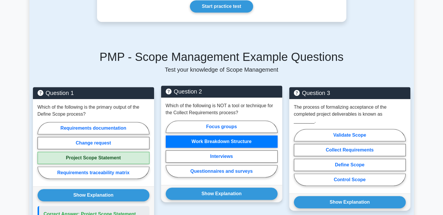
scroll to position [320, 0]
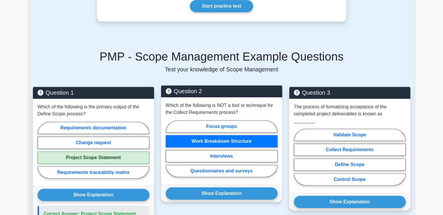
drag, startPoint x: 221, startPoint y: 183, endPoint x: 222, endPoint y: 194, distance: 10.2
click at [221, 187] on button "Show Explanation" at bounding box center [222, 193] width 112 height 12
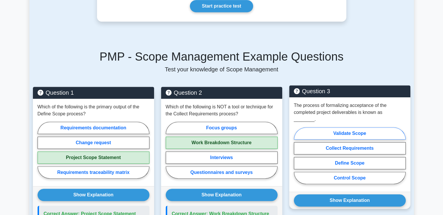
click at [331, 127] on label "Validate Scope" at bounding box center [350, 133] width 112 height 12
click at [298, 156] on input "Validate Scope" at bounding box center [296, 158] width 4 height 4
radio input "true"
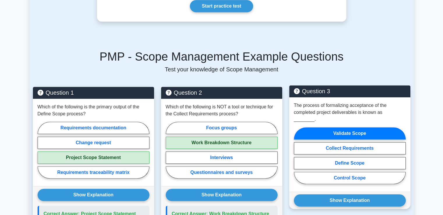
drag, startPoint x: 343, startPoint y: 187, endPoint x: 351, endPoint y: 197, distance: 12.3
click at [343, 194] on button "Show Explanation" at bounding box center [350, 200] width 112 height 12
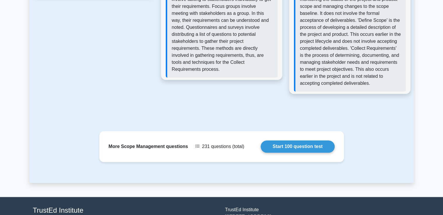
scroll to position [606, 0]
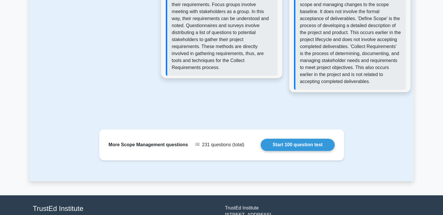
drag, startPoint x: 442, startPoint y: 195, endPoint x: 447, endPoint y: 134, distance: 61.1
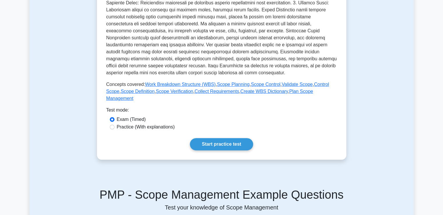
scroll to position [191, 0]
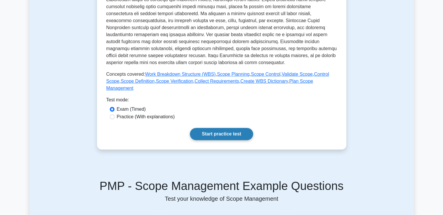
click at [231, 128] on link "Start practice test" at bounding box center [221, 134] width 63 height 12
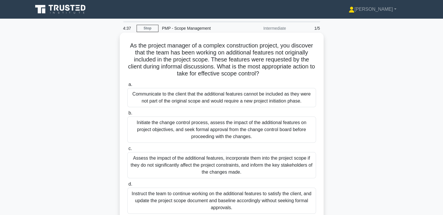
scroll to position [29, 0]
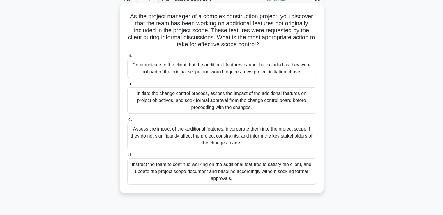
click at [235, 108] on div "Initiate the change control process, assess the impact of the additional featur…" at bounding box center [221, 100] width 189 height 26
click at [127, 86] on input "b. Initiate the change control process, assess the impact of the additional fea…" at bounding box center [127, 84] width 0 height 4
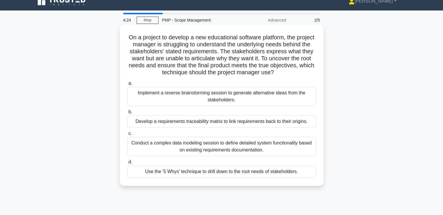
scroll to position [0, 0]
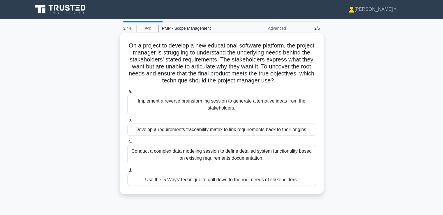
click at [303, 181] on div "Use the '5 Whys' technique to drill down to the root needs of stakeholders." at bounding box center [221, 180] width 189 height 12
click at [127, 172] on input "d. Use the '5 Whys' technique to drill down to the root needs of stakeholders." at bounding box center [127, 170] width 0 height 4
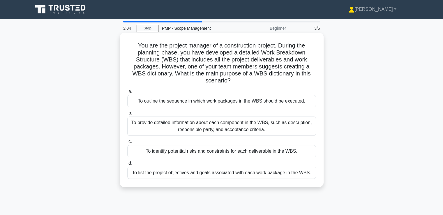
click at [237, 126] on div "To provide detailed information about each component in the WBS, such as descri…" at bounding box center [221, 125] width 189 height 19
click at [127, 115] on input "b. To provide detailed information about each component in the WBS, such as des…" at bounding box center [127, 113] width 0 height 4
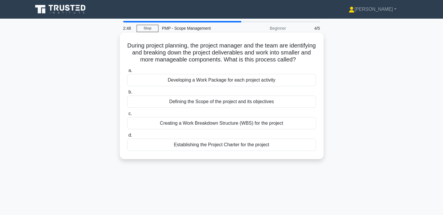
click at [261, 129] on div "Creating a Work Breakdown Structure (WBS) for the project" at bounding box center [221, 123] width 189 height 12
click at [127, 116] on input "c. Creating a Work Breakdown Structure (WBS) for the project" at bounding box center [127, 114] width 0 height 4
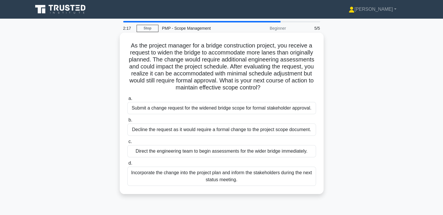
click at [267, 110] on div "Submit a change request for the widened bridge scope for formal stakeholder app…" at bounding box center [221, 108] width 189 height 12
click at [127, 100] on input "a. Submit a change request for the widened bridge scope for formal stakeholder …" at bounding box center [127, 99] width 0 height 4
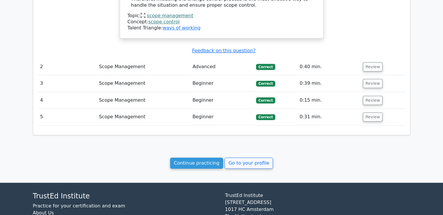
scroll to position [639, 0]
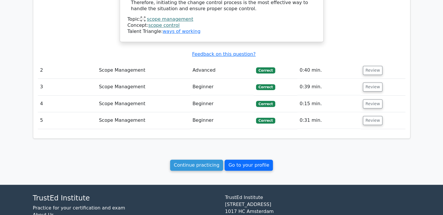
click at [254, 160] on link "Go to your profile" at bounding box center [249, 165] width 48 height 11
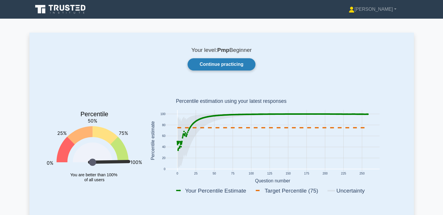
click at [217, 68] on link "Continue practicing" at bounding box center [222, 64] width 68 height 12
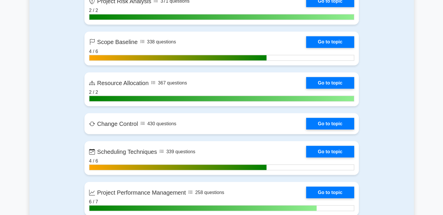
scroll to position [1019, 0]
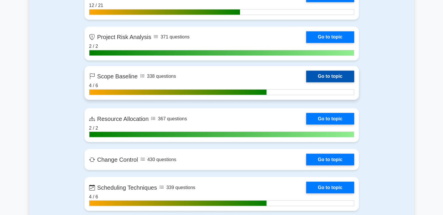
click at [306, 81] on link "Go to topic" at bounding box center [330, 76] width 48 height 12
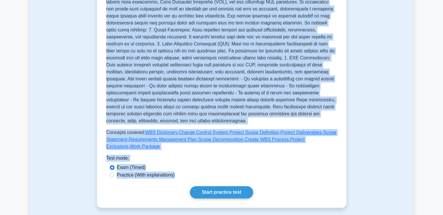
scroll to position [278, 0]
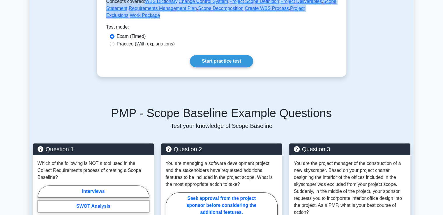
drag, startPoint x: 122, startPoint y: 31, endPoint x: 157, endPoint y: 19, distance: 36.8
copy div "Scope Baseline Defines and approves project scope Scope Baseline is a document …"
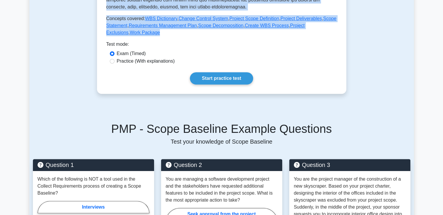
scroll to position [249, 0]
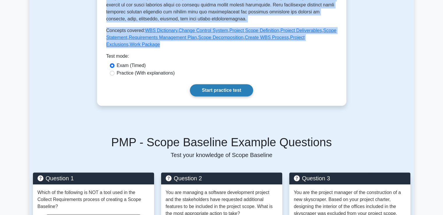
click at [227, 87] on link "Start practice test" at bounding box center [221, 90] width 63 height 12
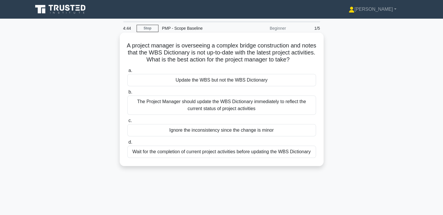
click at [276, 107] on div "The Project Manager should update the WBS Dictionary immediately to reflect the…" at bounding box center [221, 105] width 189 height 19
click at [127, 94] on input "b. The Project Manager should update the WBS Dictionary immediately to reflect …" at bounding box center [127, 92] width 0 height 4
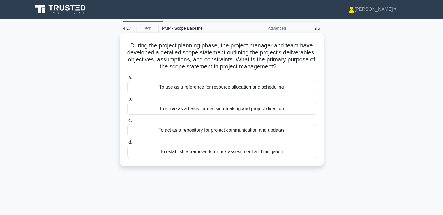
click at [191, 110] on div "To serve as a basis for decision-making and project direction" at bounding box center [221, 109] width 189 height 12
click at [127, 101] on input "b. To serve as a basis for decision-making and project direction" at bounding box center [127, 99] width 0 height 4
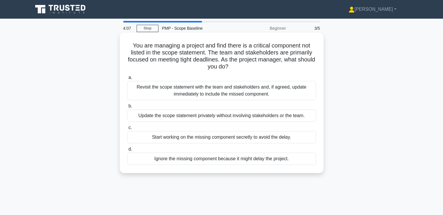
click at [232, 93] on div "Revisit the scope statement with the team and stakeholders and, if agreed, upda…" at bounding box center [221, 90] width 189 height 19
click at [127, 80] on input "a. Revisit the scope statement with the team and stakeholders and, if agreed, u…" at bounding box center [127, 78] width 0 height 4
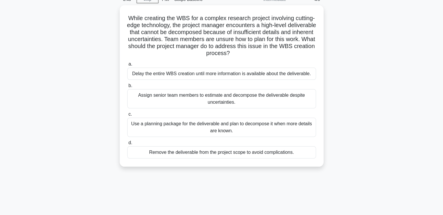
scroll to position [29, 0]
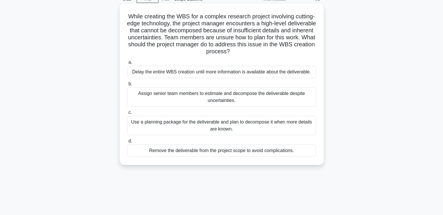
click at [219, 126] on div "Use a planning package for the deliverable and plan to decompose it when more d…" at bounding box center [221, 125] width 189 height 19
click at [127, 114] on input "c. Use a planning package for the deliverable and plan to decompose it when mor…" at bounding box center [127, 113] width 0 height 4
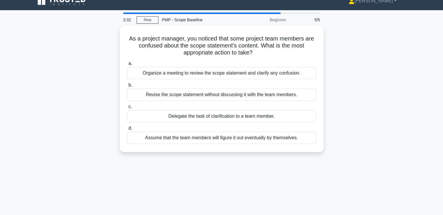
scroll to position [0, 0]
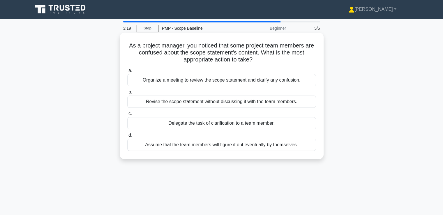
click at [295, 81] on div "Organize a meeting to review the scope statement and clarify any confusion." at bounding box center [221, 80] width 189 height 12
click at [127, 73] on input "a. Organize a meeting to review the scope statement and clarify any confusion." at bounding box center [127, 71] width 0 height 4
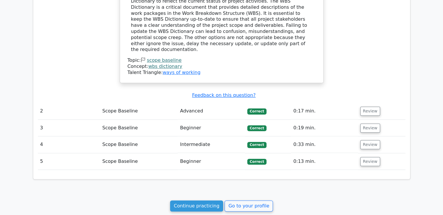
scroll to position [539, 0]
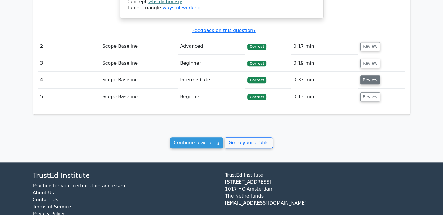
click at [371, 75] on button "Review" at bounding box center [370, 79] width 20 height 9
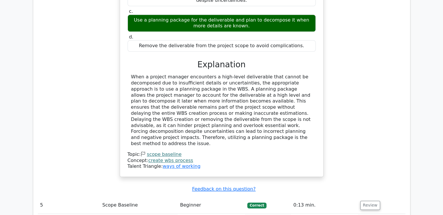
scroll to position [743, 0]
